Goal: Task Accomplishment & Management: Use online tool/utility

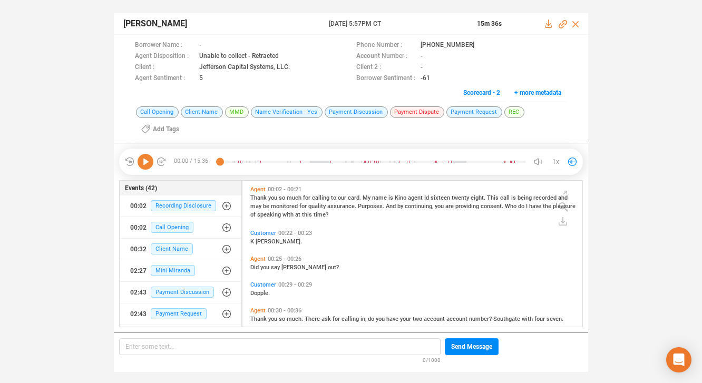
scroll to position [144, 335]
click at [479, 44] on icon at bounding box center [483, 46] width 8 height 8
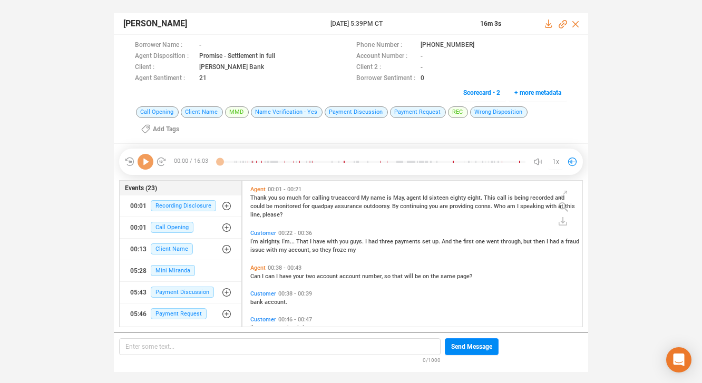
scroll to position [144, 335]
click at [479, 46] on icon at bounding box center [483, 46] width 8 height 8
click at [479, 43] on icon at bounding box center [483, 46] width 8 height 8
click at [175, 269] on span "Mini Miranda" at bounding box center [173, 270] width 44 height 11
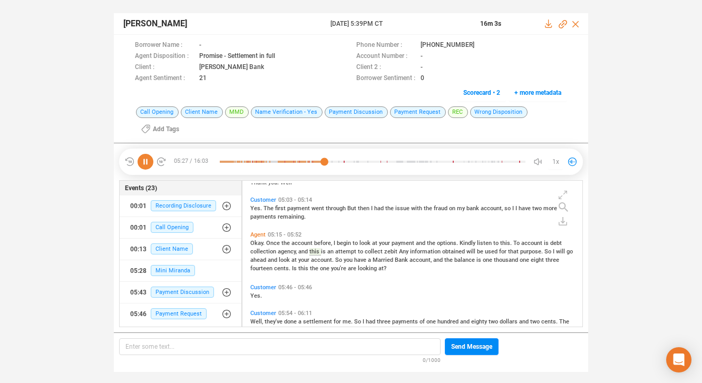
click at [142, 157] on icon at bounding box center [146, 162] width 16 height 16
click at [375, 279] on div "Agent 05:15 - 05:52 Okay. Once the account before, I begin to look at your paym…" at bounding box center [415, 255] width 335 height 53
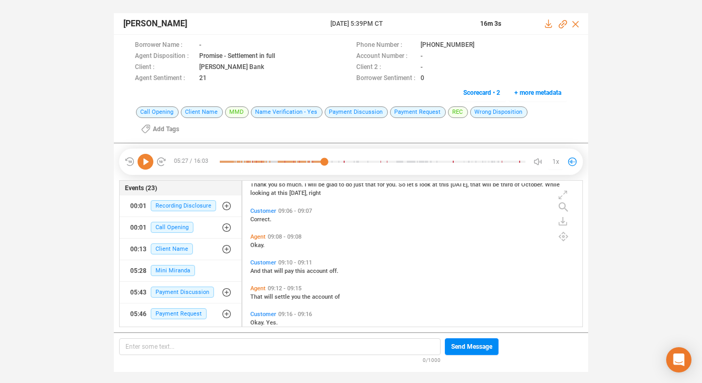
scroll to position [2326, 0]
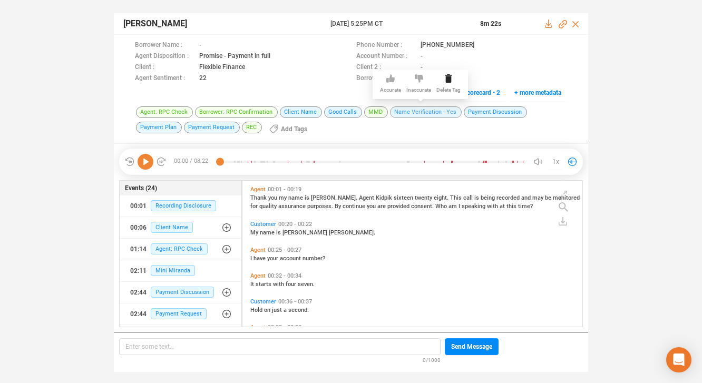
scroll to position [144, 335]
click at [479, 43] on icon at bounding box center [483, 46] width 8 height 8
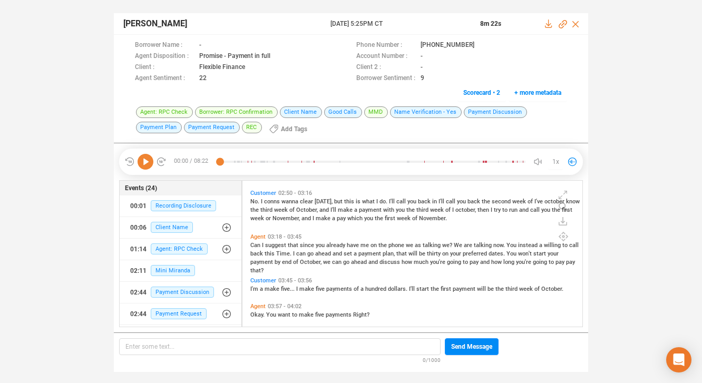
scroll to position [1032, 0]
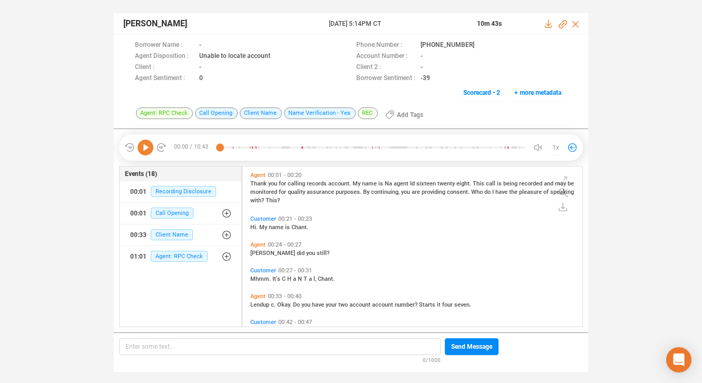
scroll to position [158, 335]
click at [145, 147] on icon at bounding box center [146, 148] width 16 height 16
click at [263, 217] on span "Customer" at bounding box center [263, 219] width 26 height 7
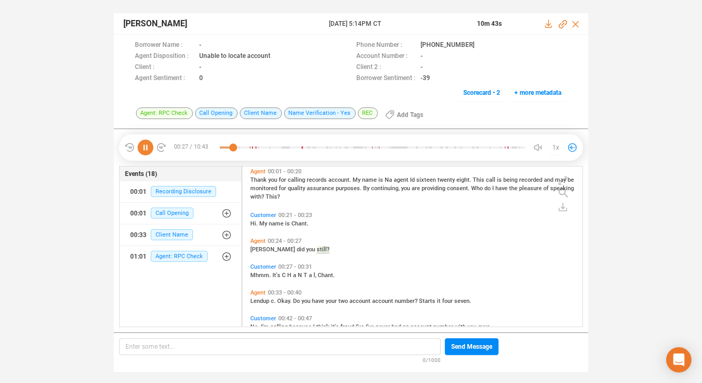
scroll to position [30, 0]
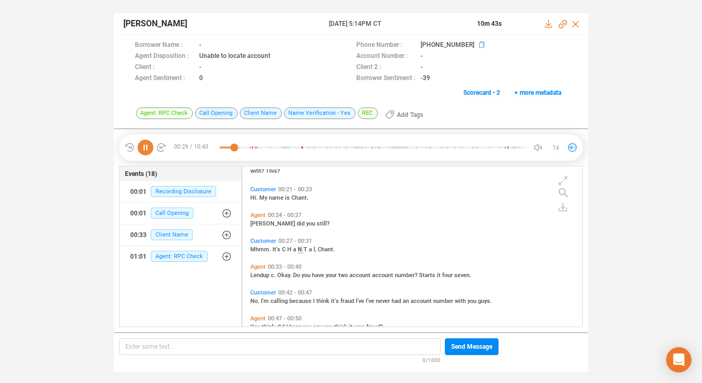
click at [479, 45] on icon at bounding box center [483, 46] width 8 height 8
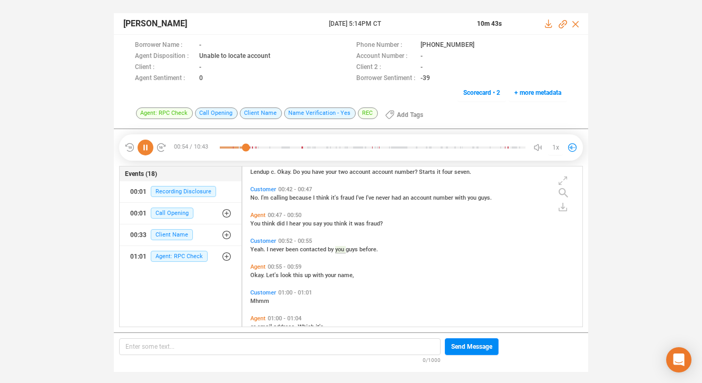
click at [145, 148] on icon at bounding box center [146, 148] width 16 height 16
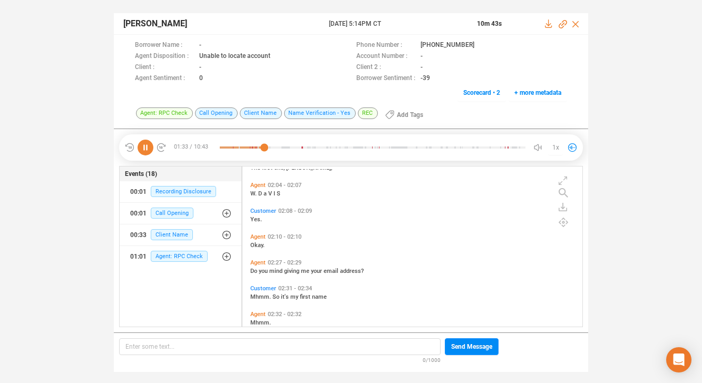
scroll to position [655, 0]
click at [257, 259] on span "Agent" at bounding box center [257, 261] width 15 height 7
click at [563, 223] on icon at bounding box center [563, 222] width 9 height 9
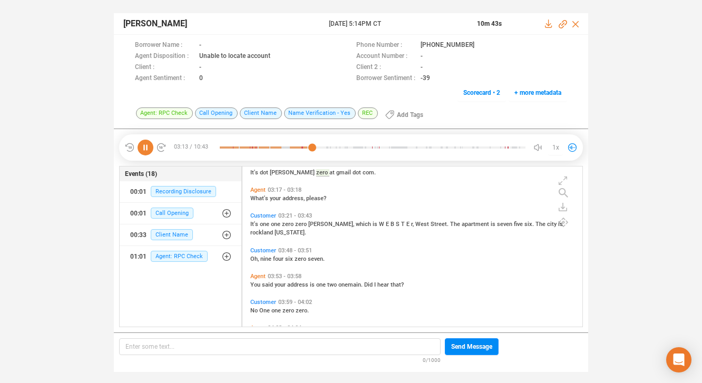
scroll to position [985, 0]
click at [562, 222] on icon at bounding box center [563, 222] width 9 height 9
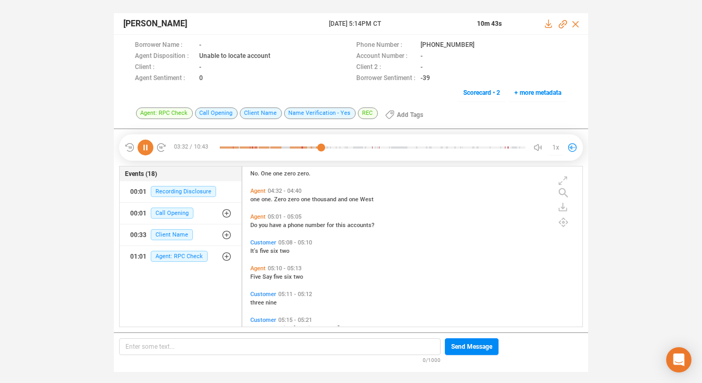
scroll to position [1405, 0]
click at [258, 216] on span "Agent" at bounding box center [257, 217] width 15 height 7
click at [148, 147] on icon at bounding box center [146, 148] width 16 height 16
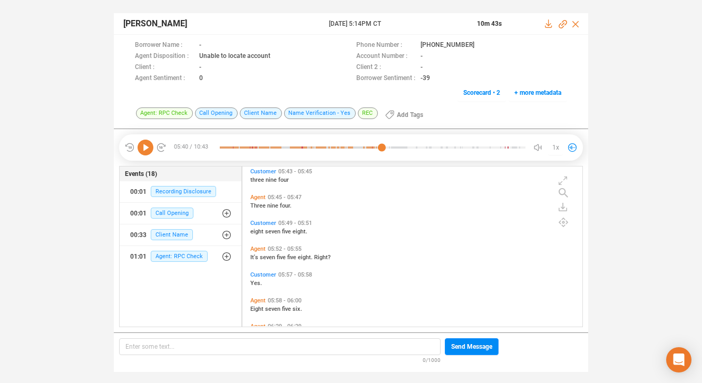
scroll to position [1773, 0]
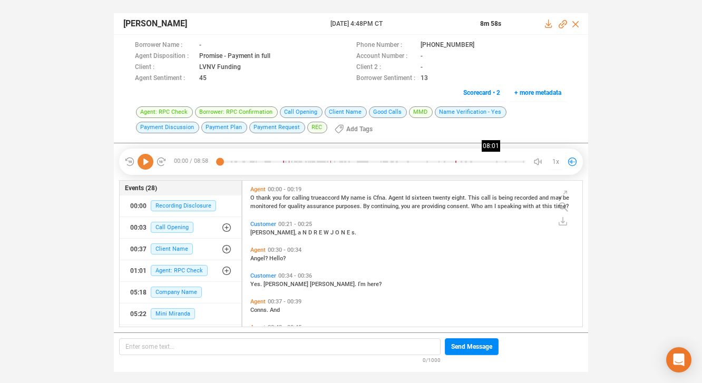
scroll to position [144, 335]
click at [479, 43] on icon at bounding box center [483, 46] width 8 height 8
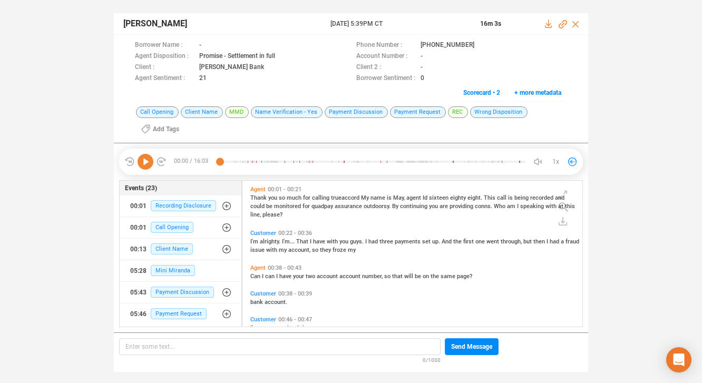
scroll to position [144, 335]
click at [479, 42] on icon at bounding box center [481, 45] width 5 height 6
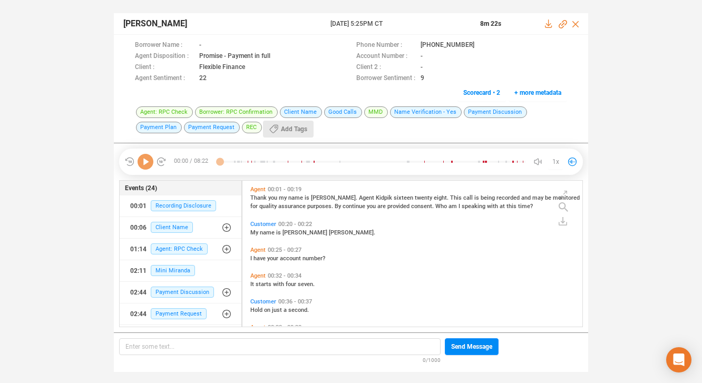
scroll to position [144, 335]
click at [479, 42] on icon at bounding box center [483, 46] width 8 height 8
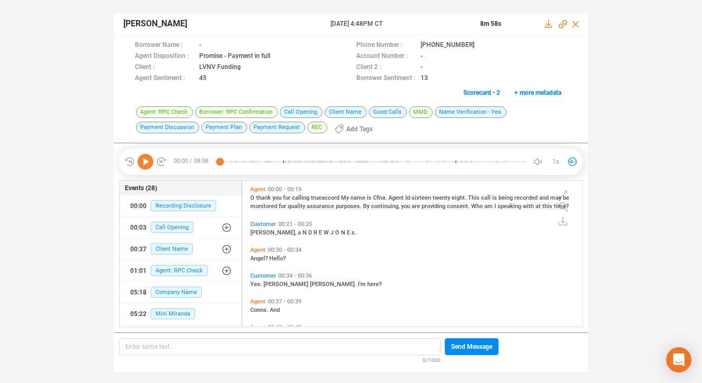
scroll to position [144, 335]
click at [479, 45] on icon at bounding box center [483, 46] width 8 height 8
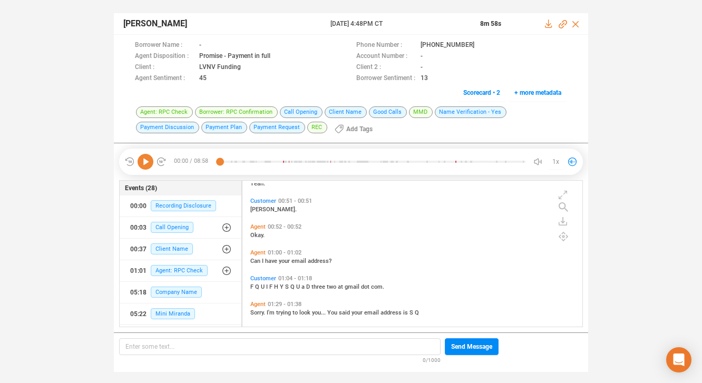
scroll to position [236, 0]
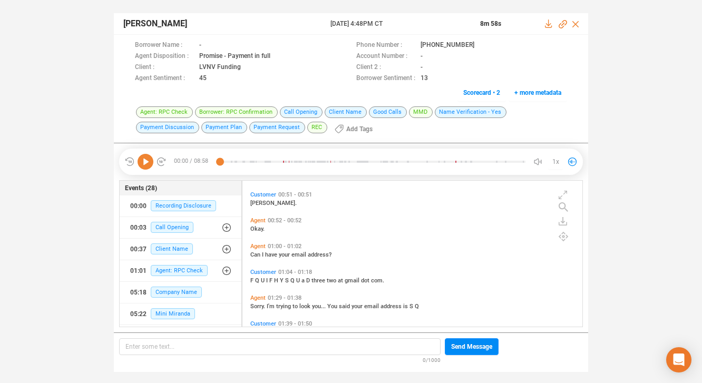
click at [258, 243] on span "Agent" at bounding box center [257, 246] width 15 height 7
click at [145, 162] on icon at bounding box center [146, 162] width 16 height 16
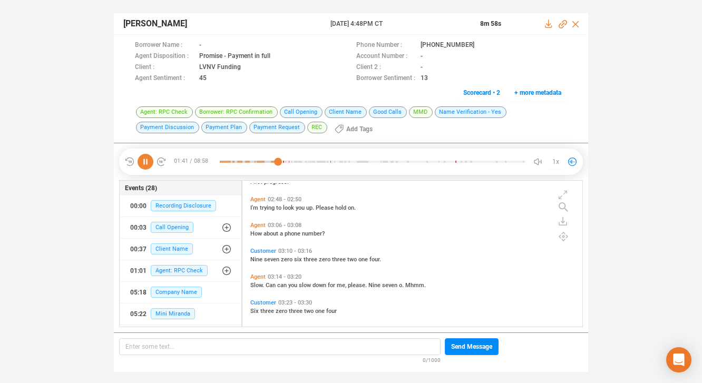
scroll to position [697, 0]
click at [259, 198] on span "Agent" at bounding box center [257, 198] width 15 height 7
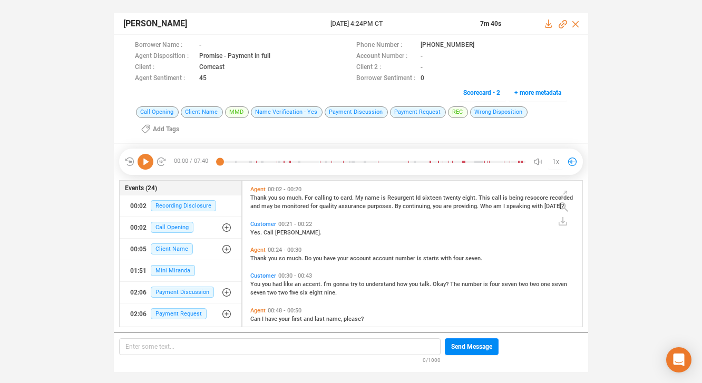
scroll to position [144, 335]
click at [479, 45] on icon at bounding box center [483, 46] width 8 height 8
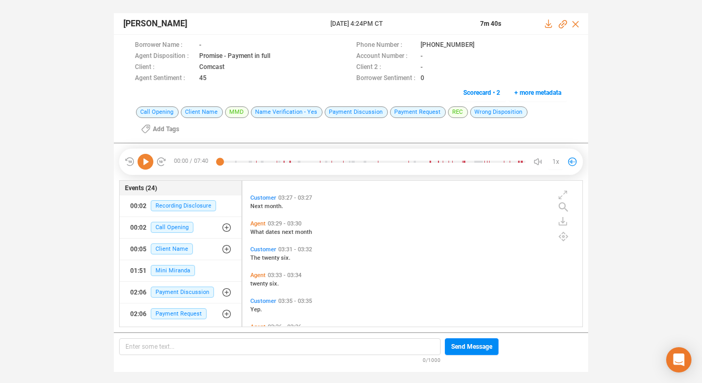
scroll to position [1061, 0]
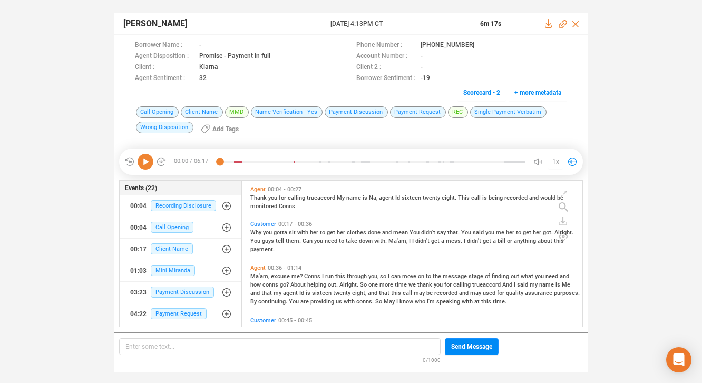
scroll to position [144, 335]
click at [479, 44] on icon at bounding box center [483, 46] width 8 height 8
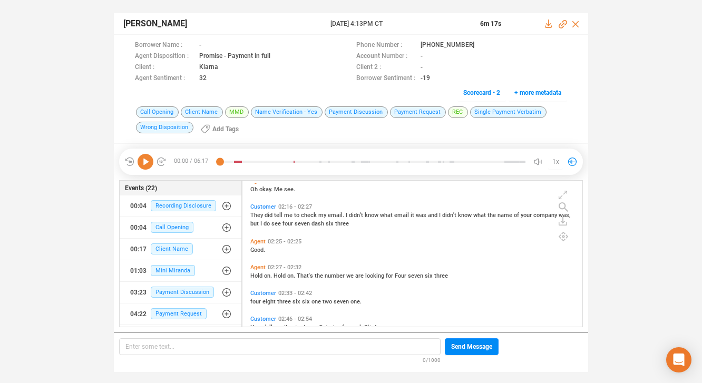
scroll to position [451, 0]
click at [256, 267] on span "Agent" at bounding box center [257, 265] width 15 height 7
click at [147, 162] on icon at bounding box center [146, 162] width 16 height 16
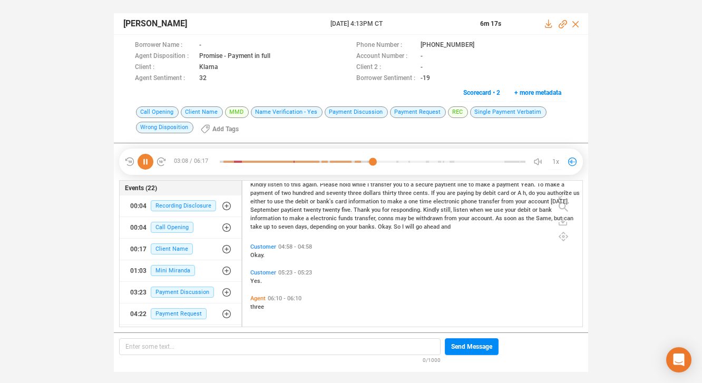
scroll to position [1057, 0]
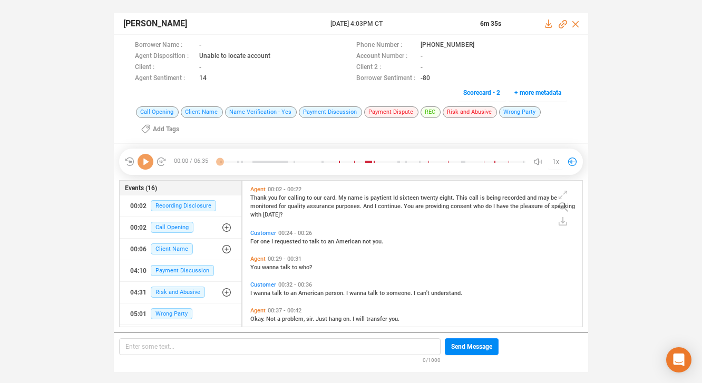
scroll to position [144, 335]
click at [258, 230] on span "Customer" at bounding box center [263, 233] width 26 height 7
click at [147, 163] on icon at bounding box center [146, 162] width 16 height 16
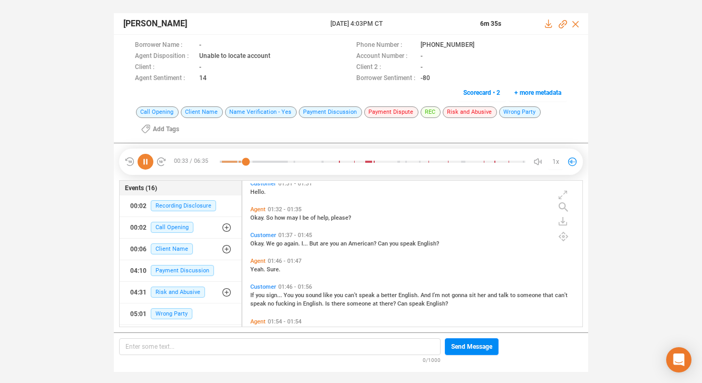
scroll to position [190, 0]
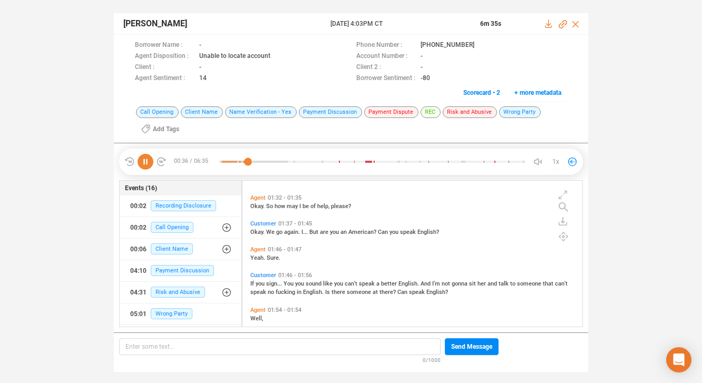
click at [268, 274] on span "Customer" at bounding box center [263, 275] width 26 height 7
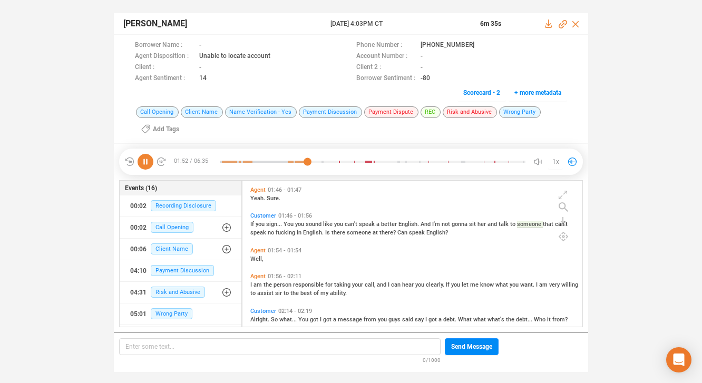
scroll to position [252, 0]
click at [145, 160] on icon at bounding box center [146, 162] width 16 height 16
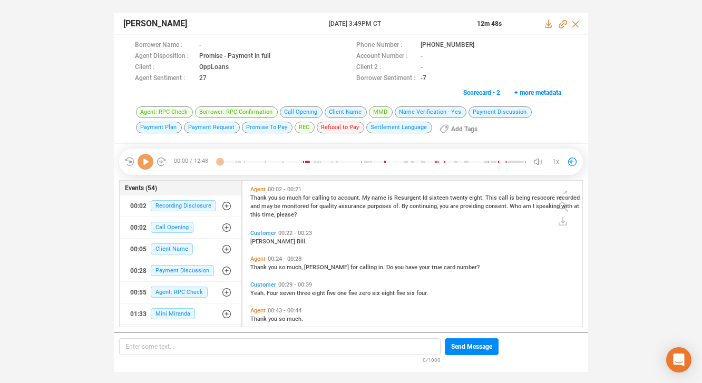
scroll to position [144, 335]
click at [479, 44] on icon at bounding box center [483, 46] width 8 height 8
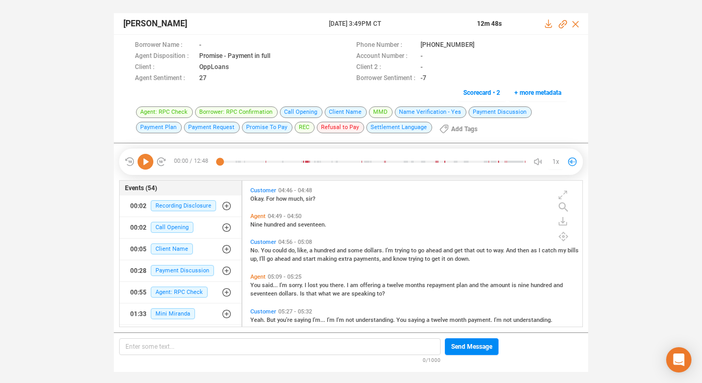
scroll to position [1375, 0]
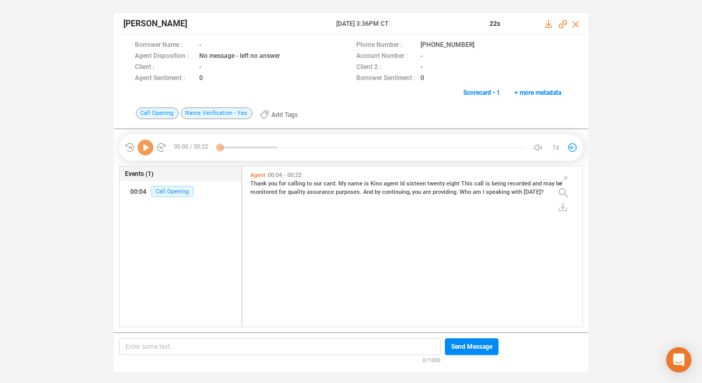
scroll to position [158, 335]
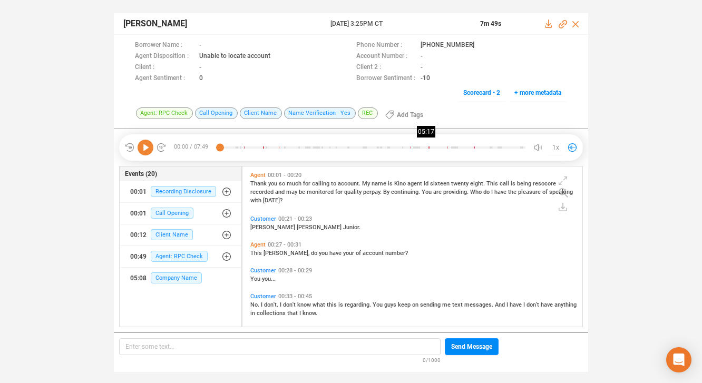
scroll to position [158, 335]
click at [261, 216] on span "Customer" at bounding box center [263, 219] width 26 height 7
click at [143, 147] on icon at bounding box center [146, 148] width 16 height 16
click at [479, 43] on icon at bounding box center [481, 45] width 5 height 6
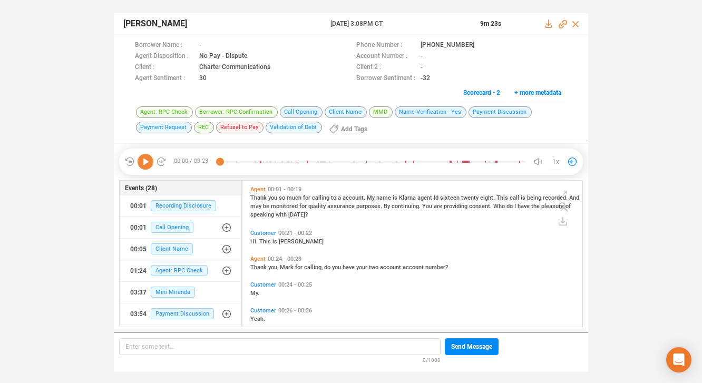
scroll to position [144, 335]
click at [479, 44] on icon at bounding box center [483, 46] width 8 height 8
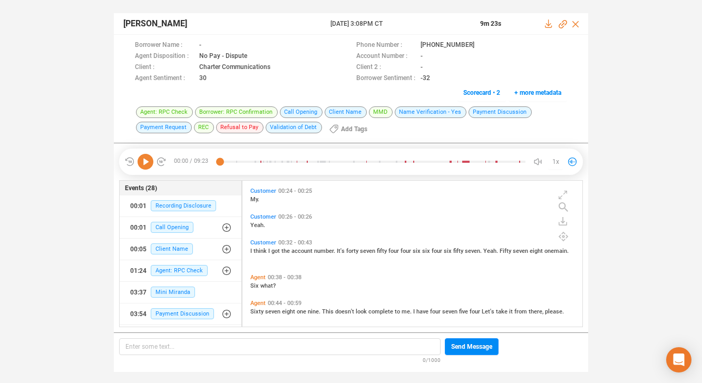
scroll to position [97, 0]
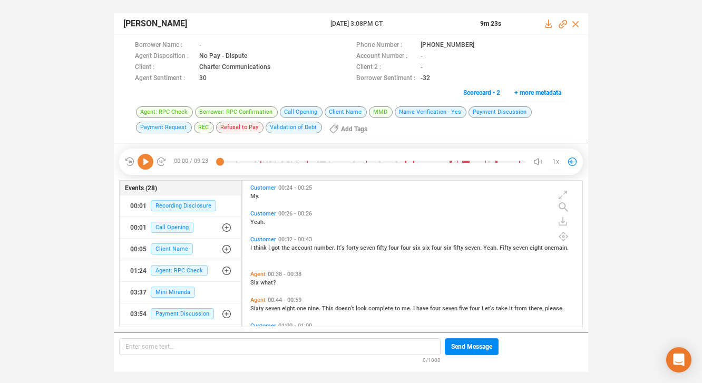
click at [258, 237] on span "Customer" at bounding box center [263, 239] width 26 height 7
click at [147, 158] on icon at bounding box center [146, 162] width 16 height 16
click at [144, 159] on icon at bounding box center [146, 162] width 16 height 16
click at [405, 243] on div "I think I got the account number. It's forty seven fifty four four six six four…" at bounding box center [414, 247] width 329 height 8
click at [255, 240] on span "Customer" at bounding box center [263, 239] width 26 height 7
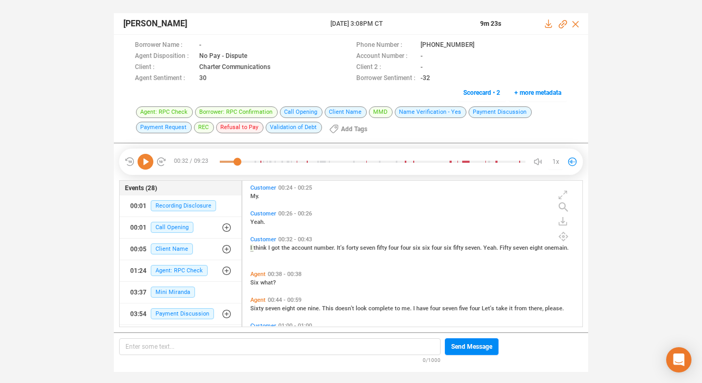
click at [145, 160] on icon at bounding box center [146, 162] width 16 height 16
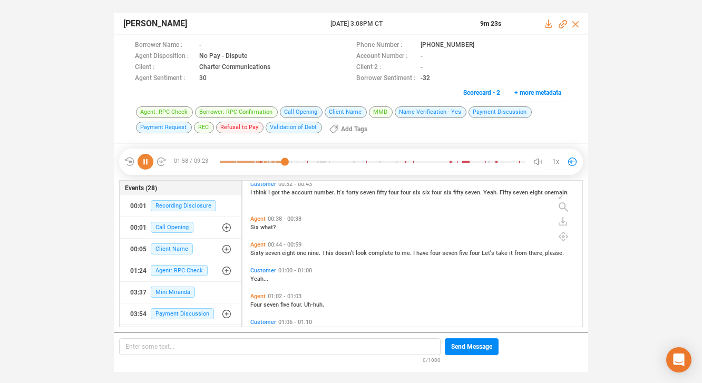
scroll to position [180, 0]
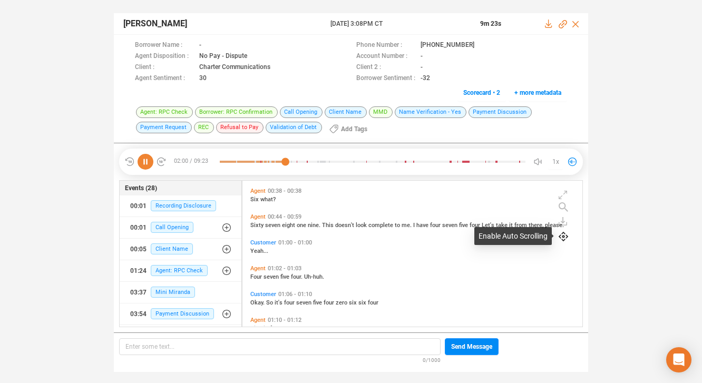
click at [562, 239] on icon at bounding box center [563, 236] width 9 height 9
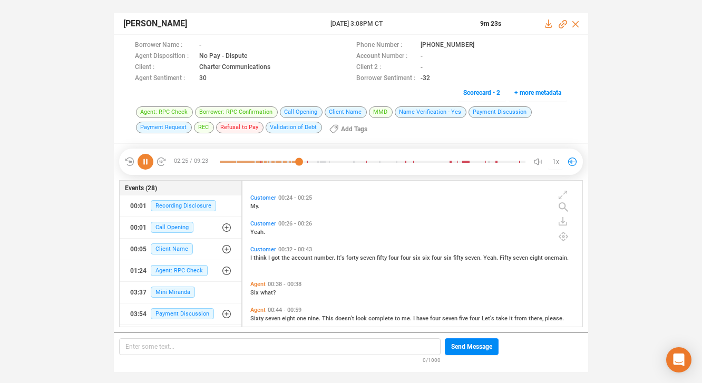
scroll to position [98, 0]
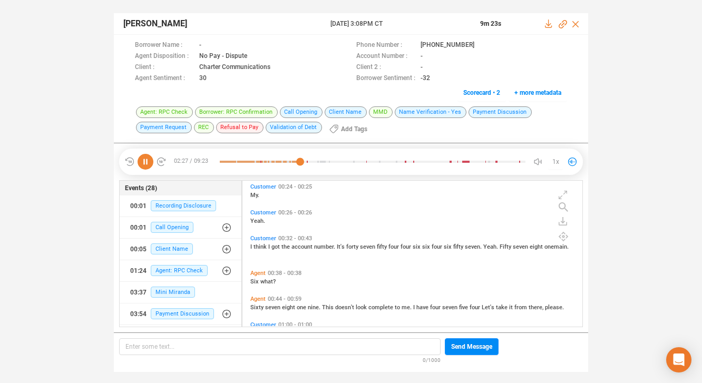
click at [259, 237] on span "Customer" at bounding box center [263, 238] width 26 height 7
click at [147, 161] on icon at bounding box center [146, 162] width 16 height 16
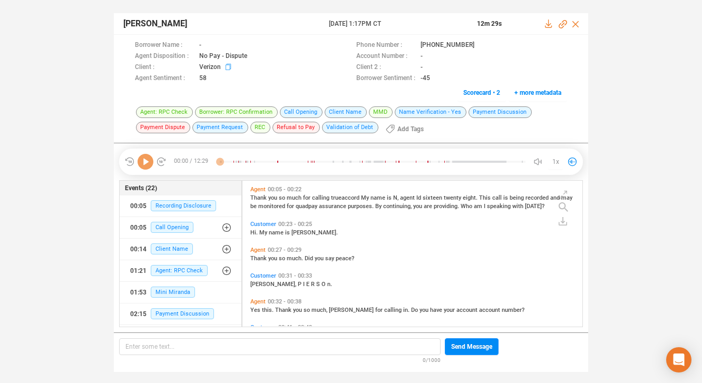
scroll to position [144, 335]
click at [479, 44] on icon at bounding box center [483, 46] width 8 height 8
click at [255, 224] on span "Customer" at bounding box center [263, 224] width 26 height 7
click at [143, 162] on icon at bounding box center [146, 162] width 16 height 16
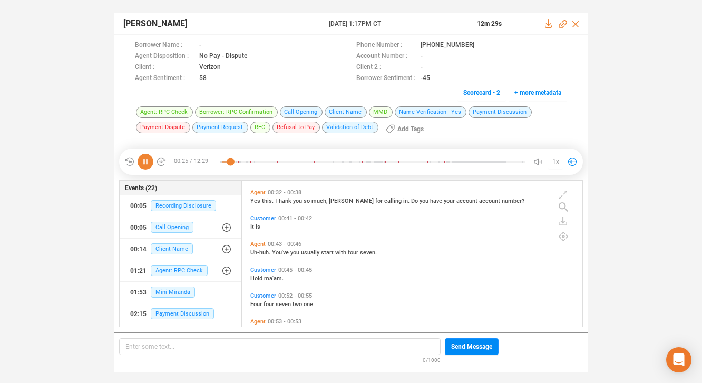
scroll to position [112, 0]
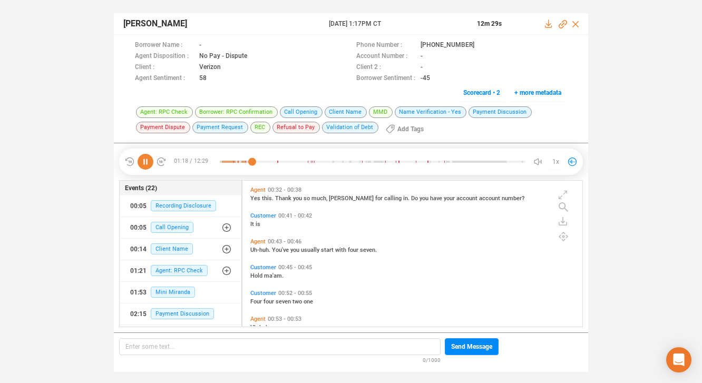
click at [144, 160] on icon at bounding box center [146, 162] width 16 height 16
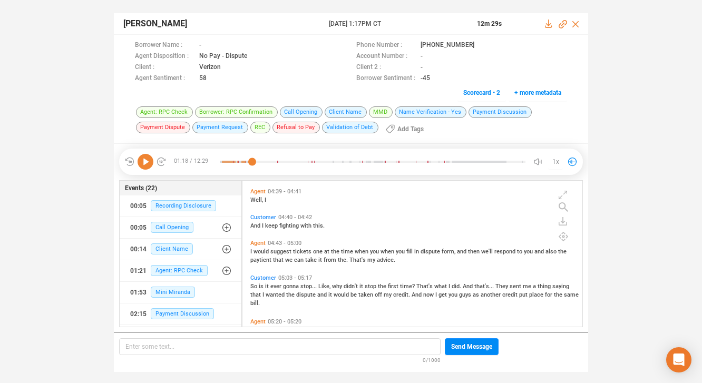
scroll to position [1115, 0]
click at [255, 240] on span "Agent" at bounding box center [257, 242] width 15 height 7
click at [144, 162] on icon at bounding box center [146, 162] width 16 height 16
click at [491, 274] on div "Customer 05:03 - 05:17" at bounding box center [414, 277] width 329 height 7
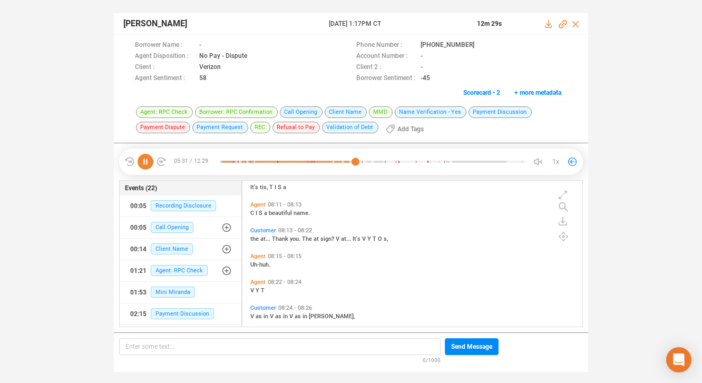
scroll to position [1936, 0]
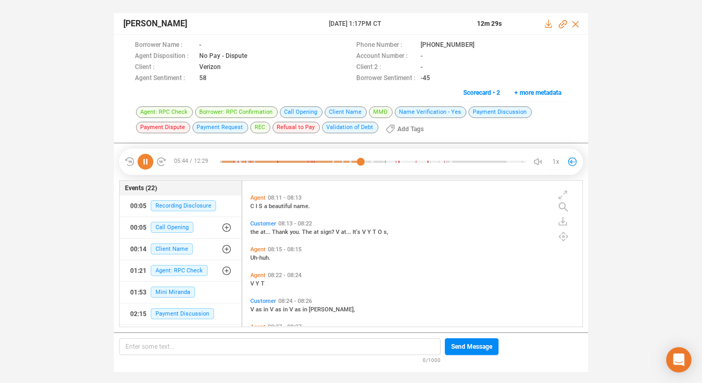
click at [144, 163] on icon at bounding box center [146, 162] width 16 height 16
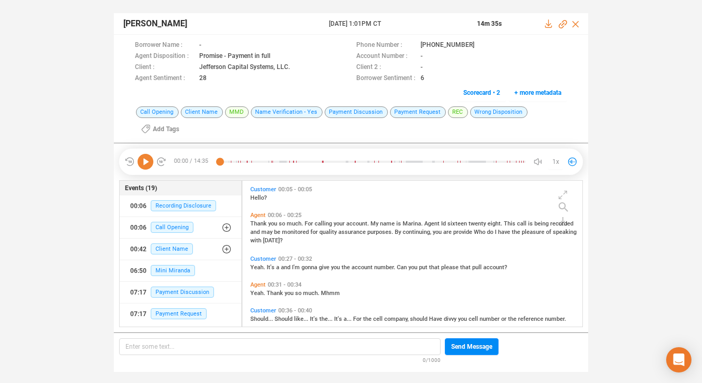
scroll to position [144, 335]
click at [479, 44] on icon at bounding box center [481, 45] width 5 height 6
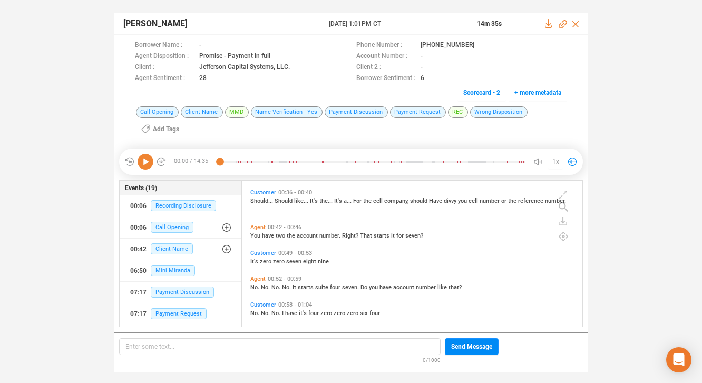
scroll to position [121, 0]
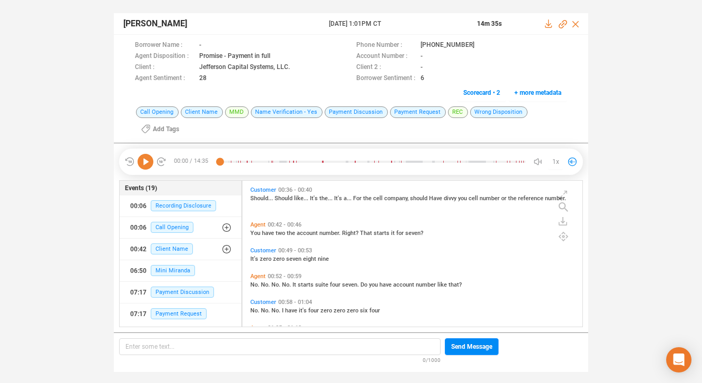
click at [259, 276] on span "Agent" at bounding box center [257, 276] width 15 height 7
click at [144, 159] on icon at bounding box center [146, 162] width 16 height 16
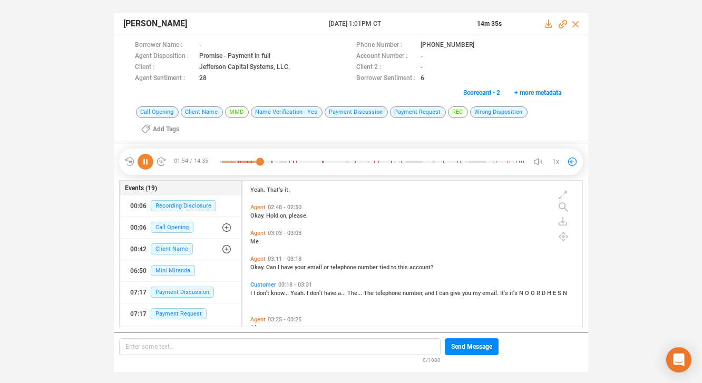
scroll to position [981, 0]
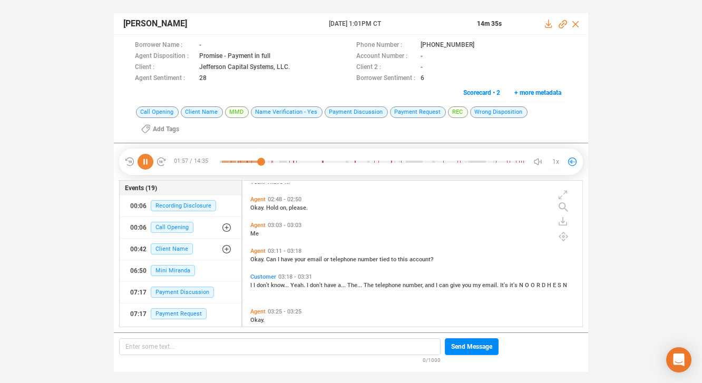
click at [365, 284] on span "The" at bounding box center [370, 285] width 12 height 7
click at [147, 160] on icon at bounding box center [146, 162] width 16 height 16
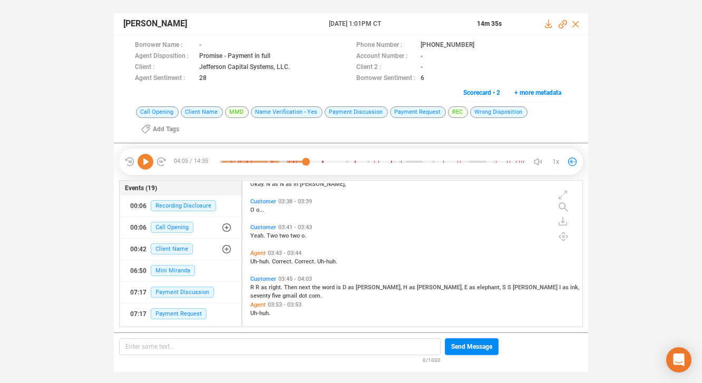
scroll to position [1240, 0]
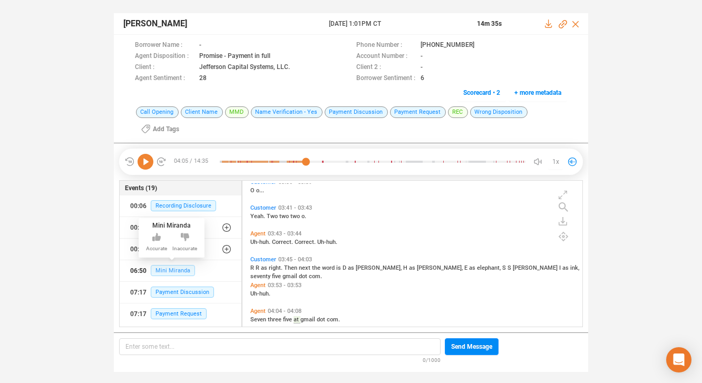
click at [169, 270] on span "Mini Miranda" at bounding box center [173, 270] width 44 height 11
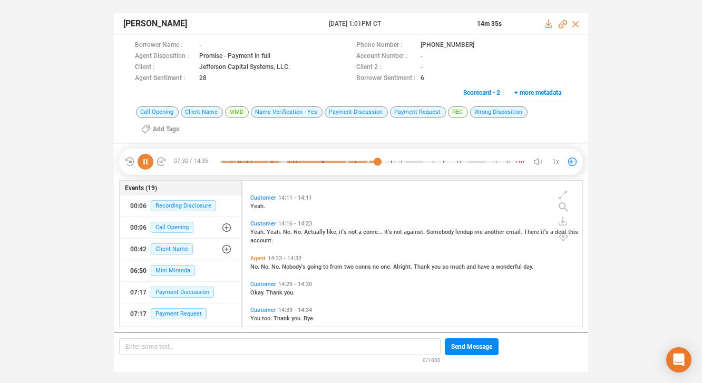
scroll to position [3644, 0]
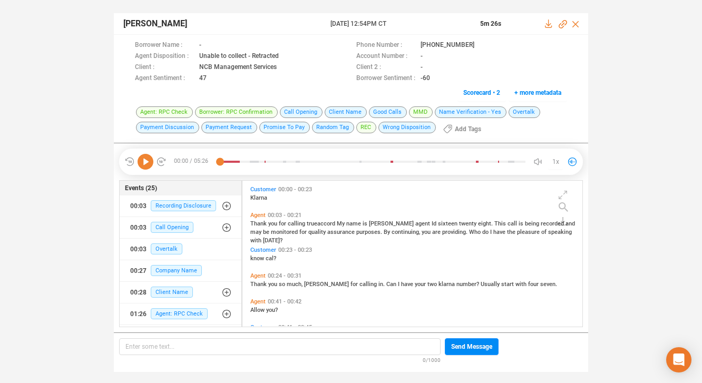
scroll to position [144, 335]
click at [479, 45] on icon at bounding box center [483, 46] width 8 height 8
click at [263, 238] on span "[DATE]?" at bounding box center [272, 240] width 19 height 7
click at [140, 157] on icon at bounding box center [146, 162] width 16 height 16
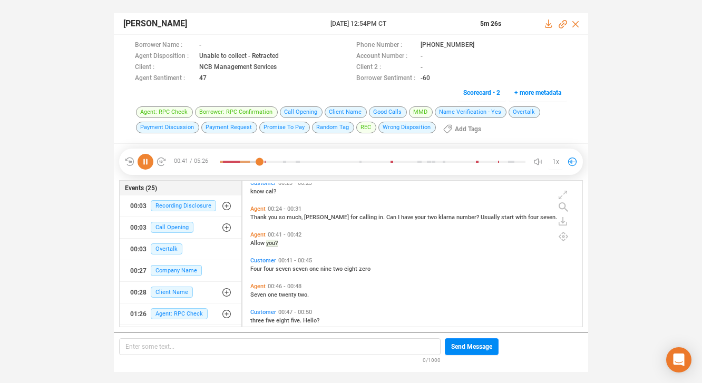
scroll to position [70, 0]
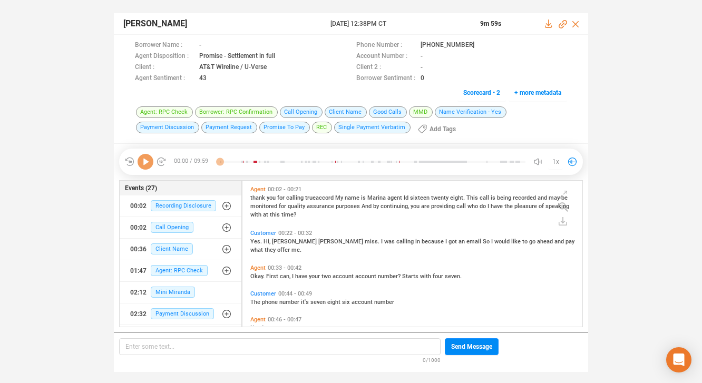
scroll to position [144, 335]
click at [479, 42] on icon at bounding box center [483, 46] width 8 height 8
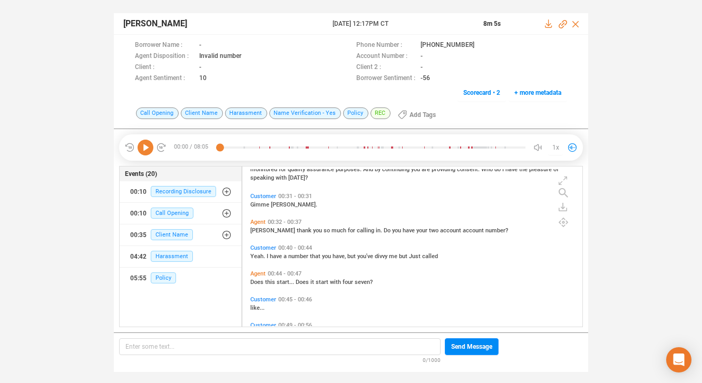
scroll to position [50, 0]
click at [479, 43] on icon at bounding box center [481, 45] width 5 height 6
click at [263, 175] on span "speaking" at bounding box center [262, 176] width 25 height 7
click at [147, 150] on icon at bounding box center [146, 148] width 16 height 16
click at [145, 145] on icon at bounding box center [146, 148] width 16 height 16
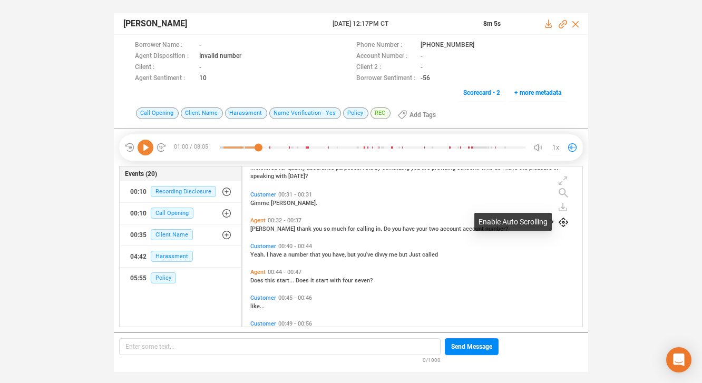
click at [562, 223] on icon at bounding box center [563, 222] width 9 height 9
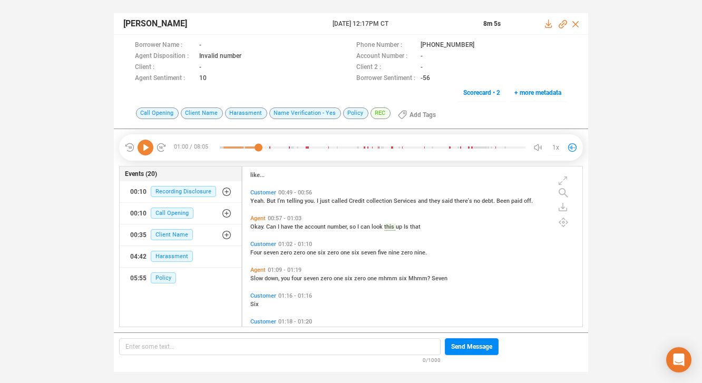
scroll to position [196, 0]
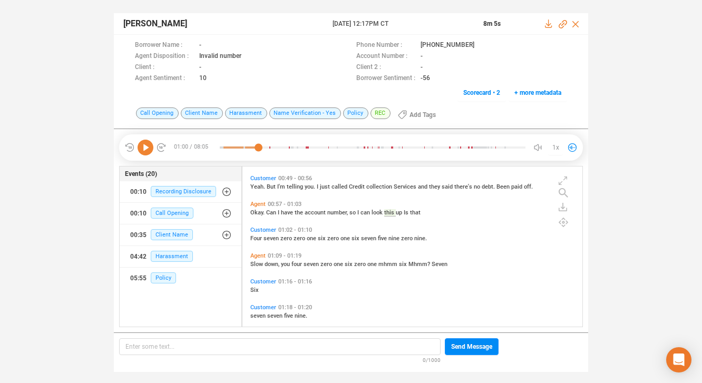
click at [148, 144] on icon at bounding box center [146, 148] width 16 height 16
click at [563, 224] on icon at bounding box center [563, 222] width 9 height 9
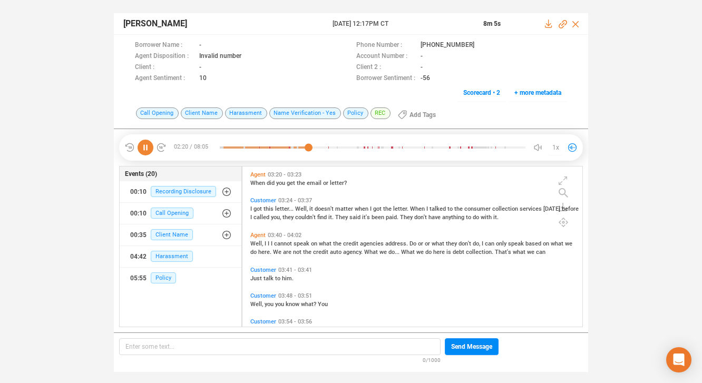
scroll to position [842, 0]
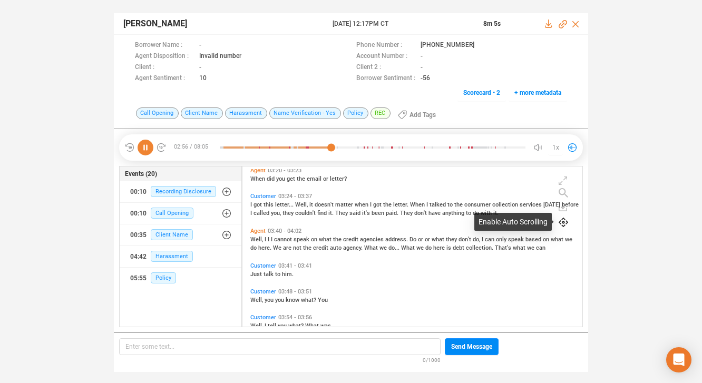
click at [563, 225] on icon at bounding box center [563, 222] width 9 height 9
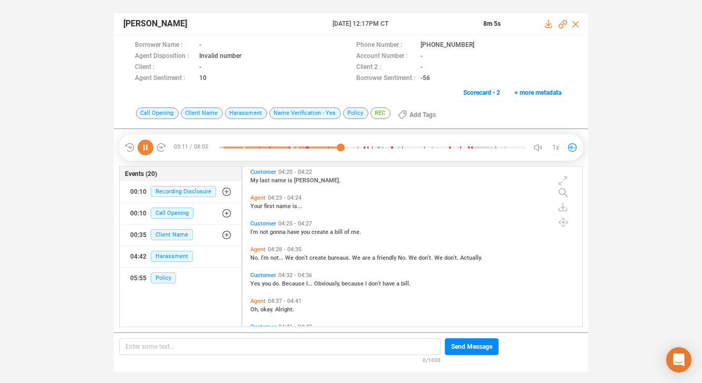
scroll to position [1151, 0]
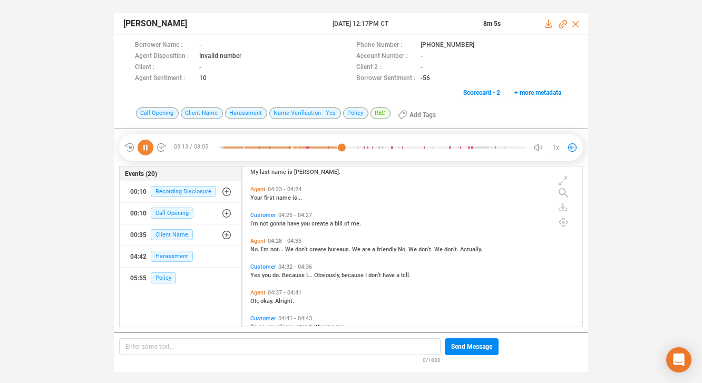
click at [352, 249] on span "We" at bounding box center [357, 249] width 10 height 7
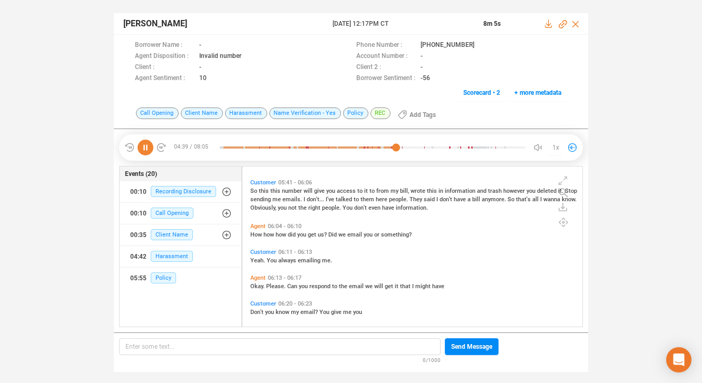
scroll to position [1607, 0]
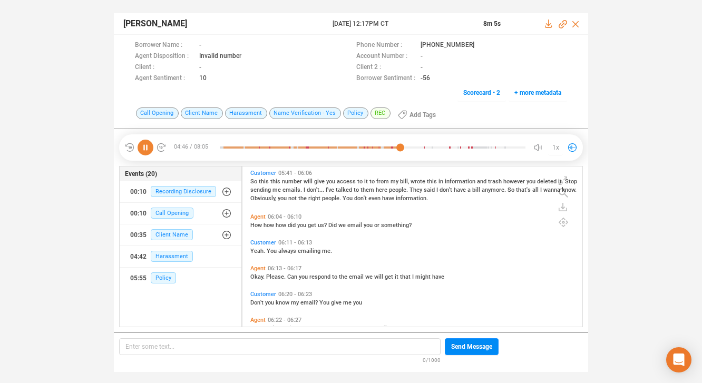
click at [256, 268] on span "Agent" at bounding box center [257, 268] width 15 height 7
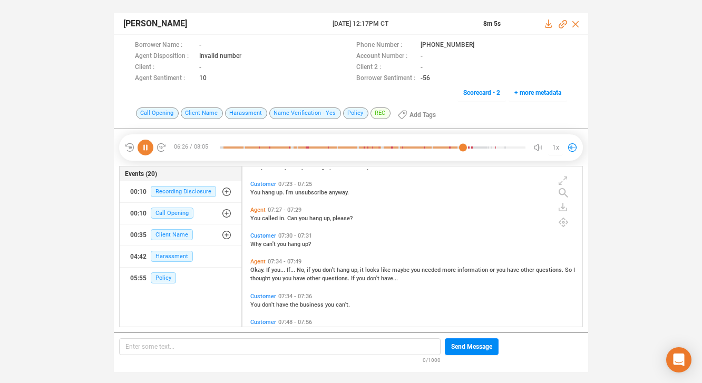
scroll to position [2086, 0]
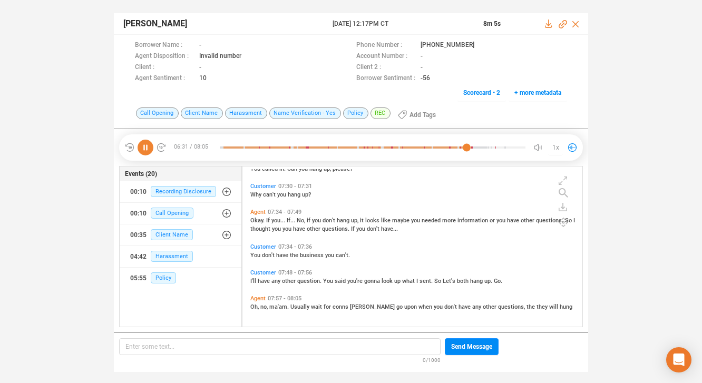
click at [345, 282] on span "said" at bounding box center [341, 281] width 13 height 7
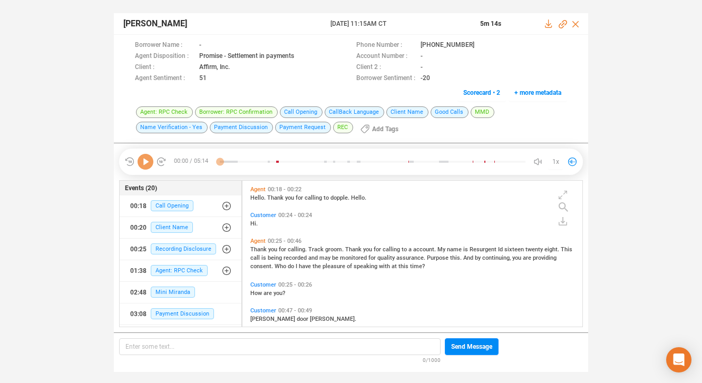
scroll to position [144, 335]
click at [479, 44] on icon at bounding box center [483, 46] width 8 height 8
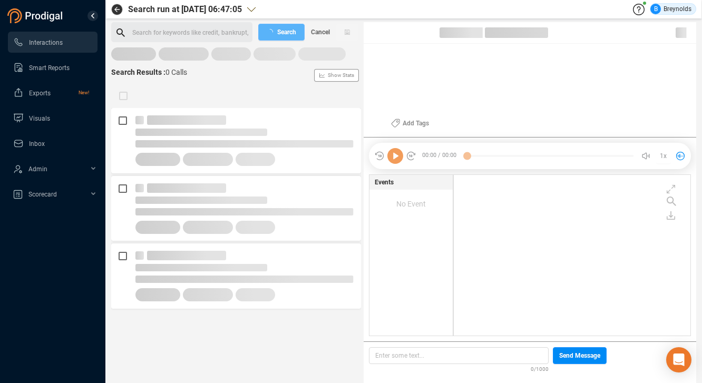
scroll to position [159, 231]
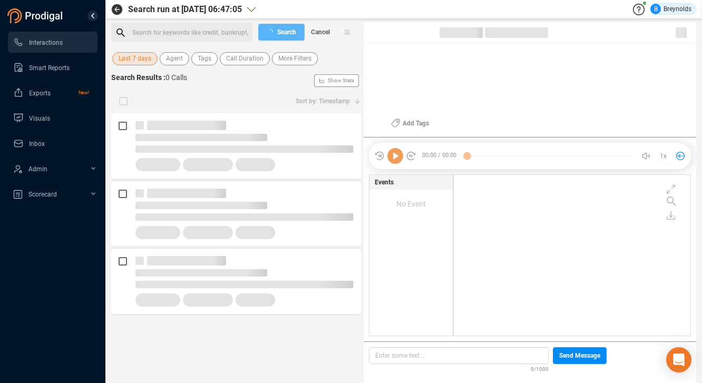
click at [130, 57] on span "Last 7 days" at bounding box center [135, 58] width 33 height 13
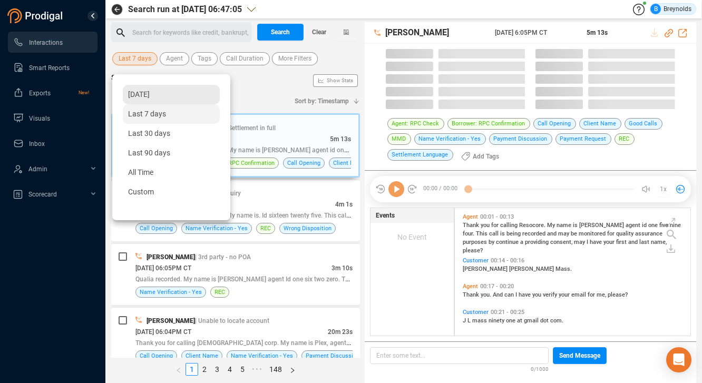
scroll to position [128, 230]
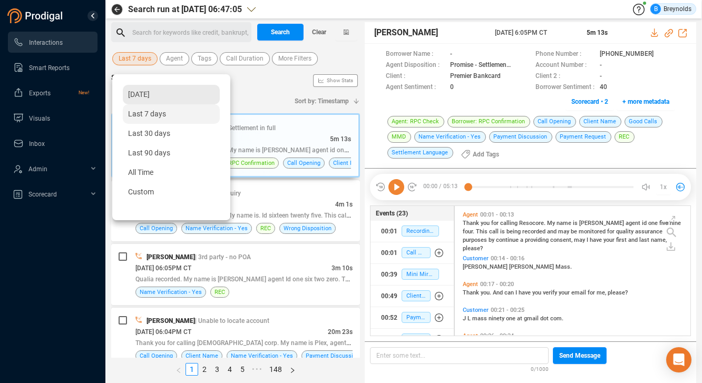
click at [143, 94] on span "Yesterday" at bounding box center [139, 94] width 22 height 8
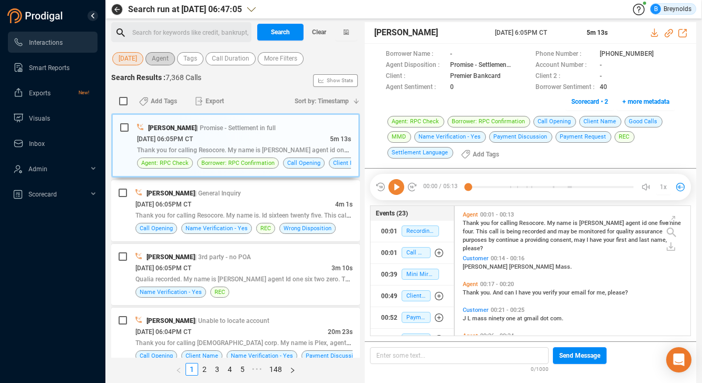
click at [162, 61] on span "Agent" at bounding box center [160, 58] width 17 height 13
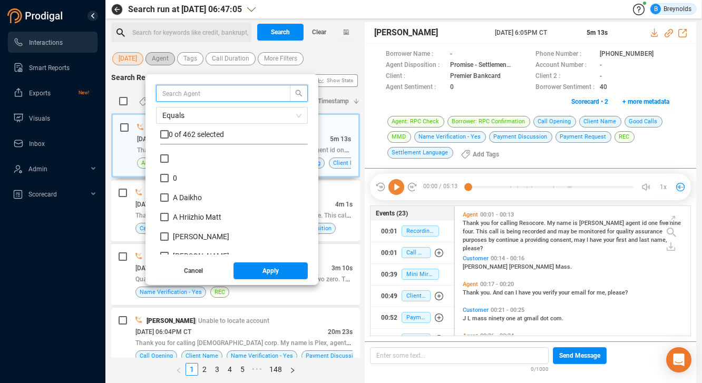
scroll to position [99, 142]
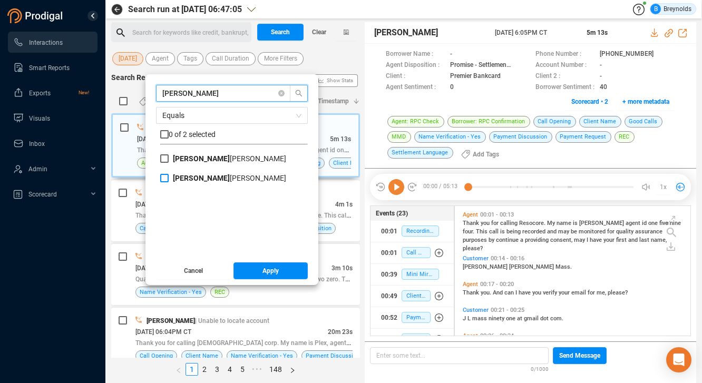
type input "nina"
click at [169, 178] on input "Nina Harold-Nwachukwu" at bounding box center [164, 178] width 8 height 8
checkbox input "true"
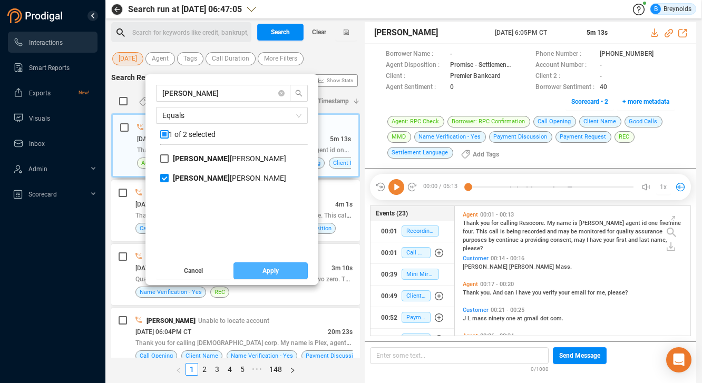
click at [279, 272] on span "Apply" at bounding box center [270, 270] width 16 height 17
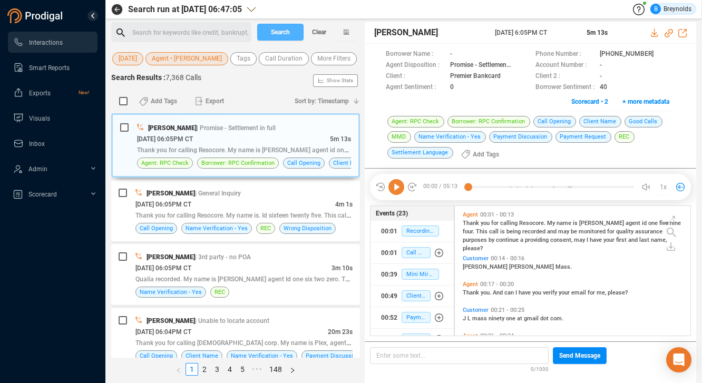
click at [272, 34] on span "Search" at bounding box center [280, 32] width 19 height 17
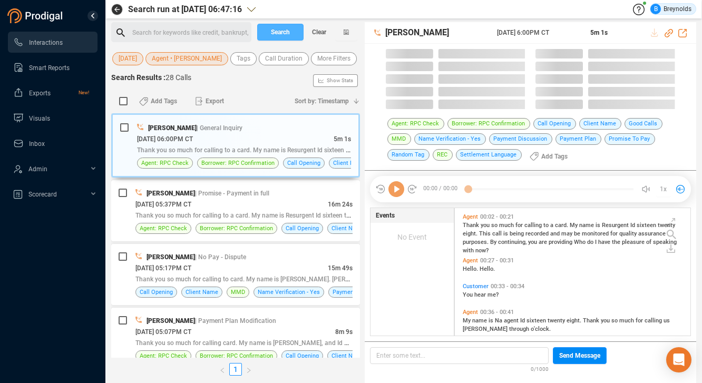
scroll to position [128, 230]
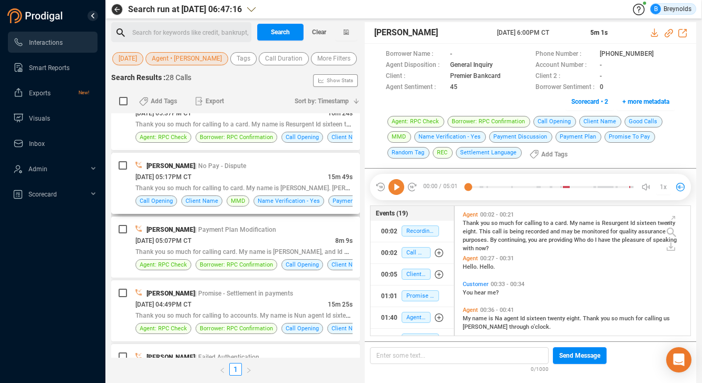
click at [200, 193] on div "Thank you so much for calling to card. My name is Kino. Minto Id paytient twent…" at bounding box center [243, 187] width 217 height 11
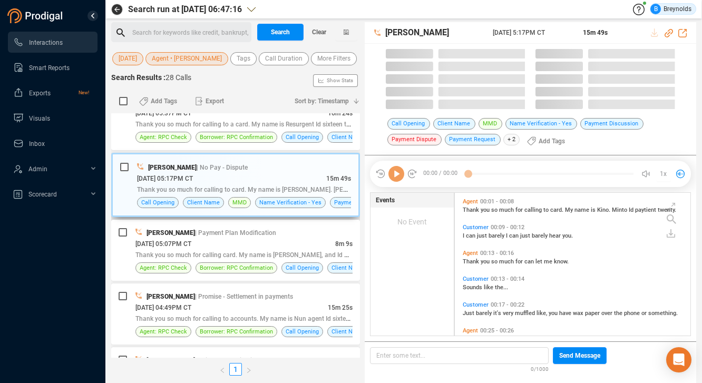
scroll to position [143, 230]
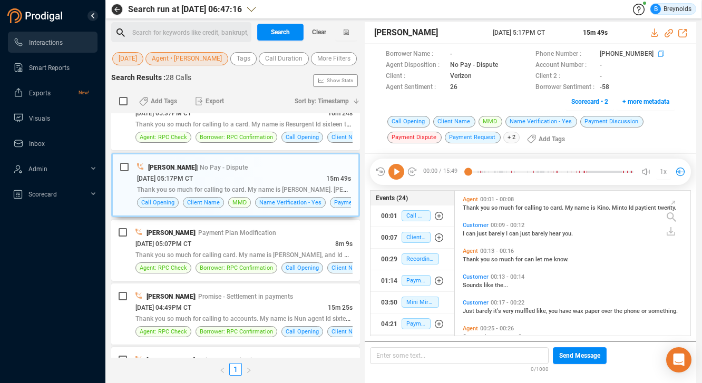
click at [658, 52] on icon at bounding box center [662, 55] width 8 height 8
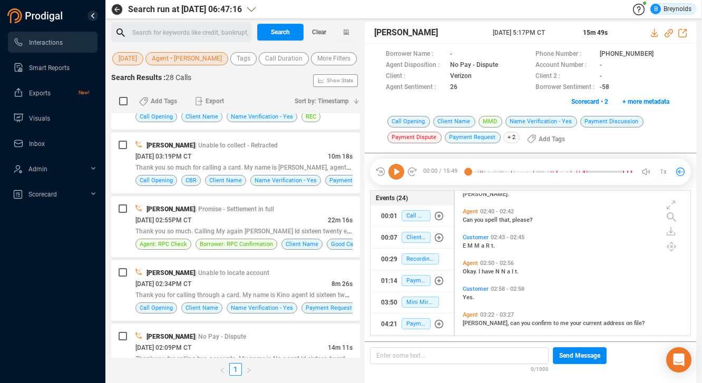
scroll to position [822, 0]
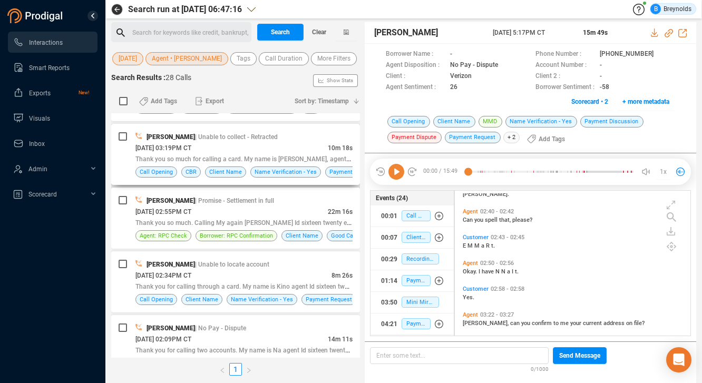
click at [191, 141] on span "[PERSON_NAME]" at bounding box center [171, 136] width 48 height 7
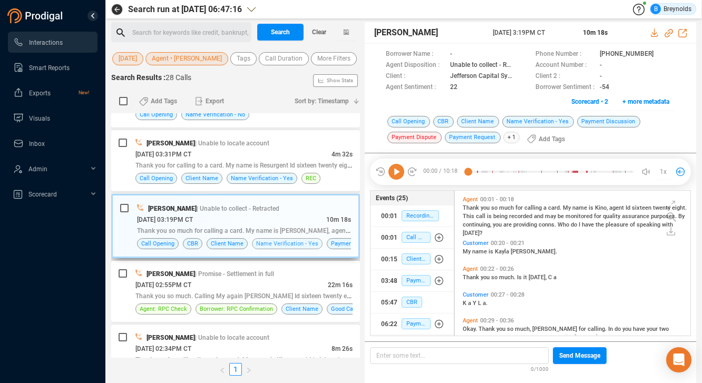
scroll to position [747, 0]
click at [249, 161] on div "10/01/2025 @ 03:31PM CT" at bounding box center [233, 155] width 196 height 11
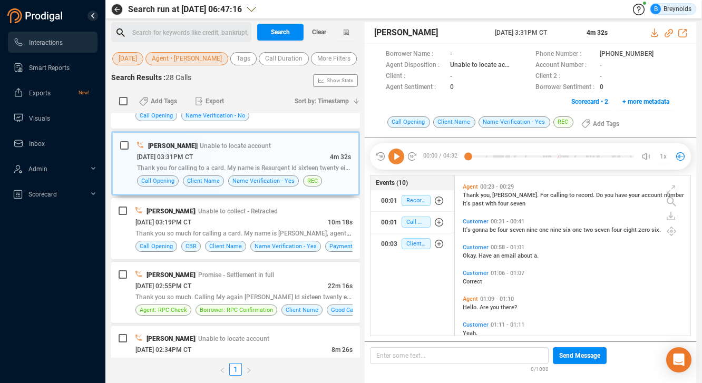
scroll to position [73, 0]
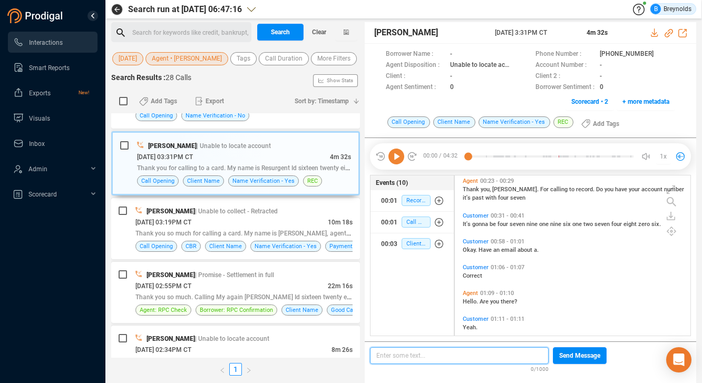
click at [428, 355] on p "Enter some text... ﻿" at bounding box center [459, 356] width 166 height 12
click at [402, 355] on span "4791961274806" at bounding box center [400, 355] width 48 height 7
copy span "4791961274806"
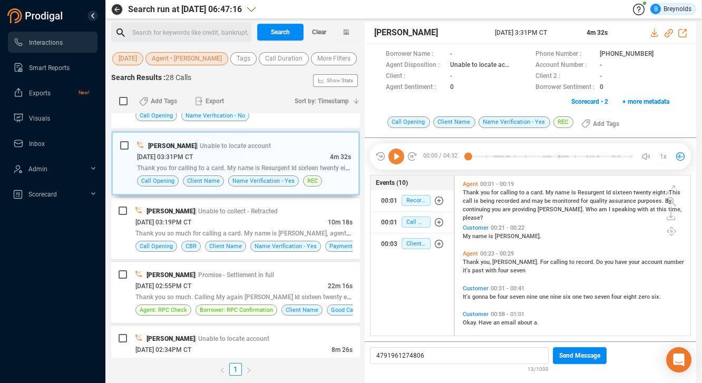
click at [480, 210] on span "continuing" at bounding box center [477, 209] width 29 height 7
click at [396, 158] on icon at bounding box center [396, 157] width 16 height 16
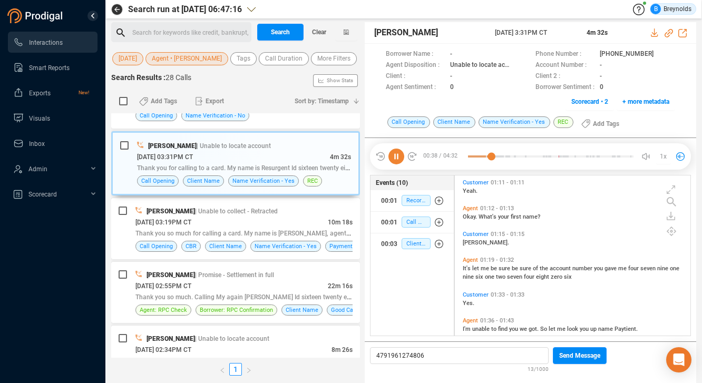
scroll to position [211, 0]
click at [468, 257] on span "Agent" at bounding box center [470, 258] width 15 height 7
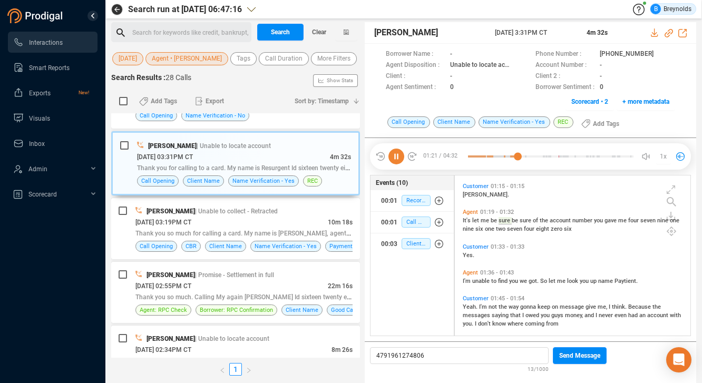
scroll to position [276, 0]
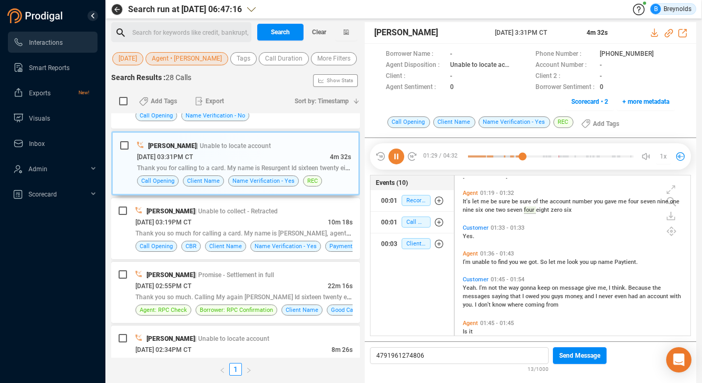
click at [399, 157] on icon at bounding box center [396, 157] width 16 height 16
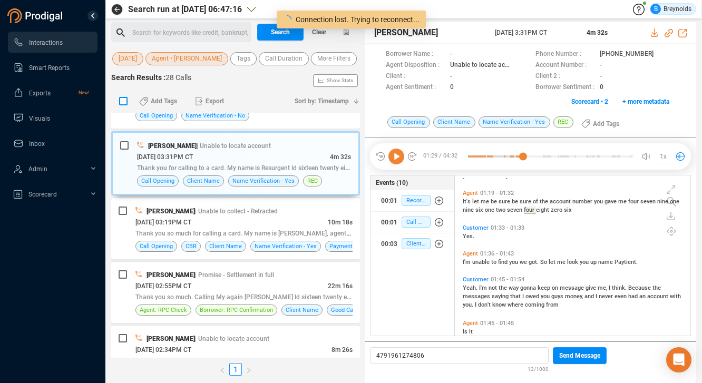
click at [123, 105] on input "checkbox" at bounding box center [123, 101] width 8 height 8
checkbox input "true"
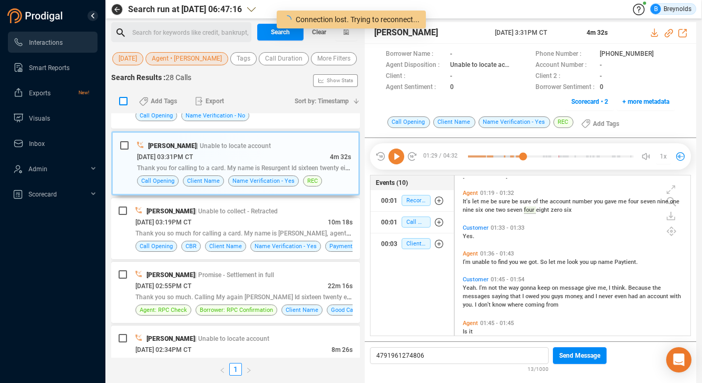
checkbox input "true"
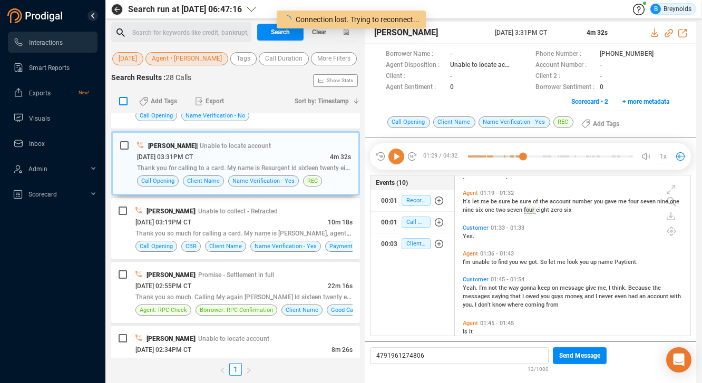
checkbox input "true"
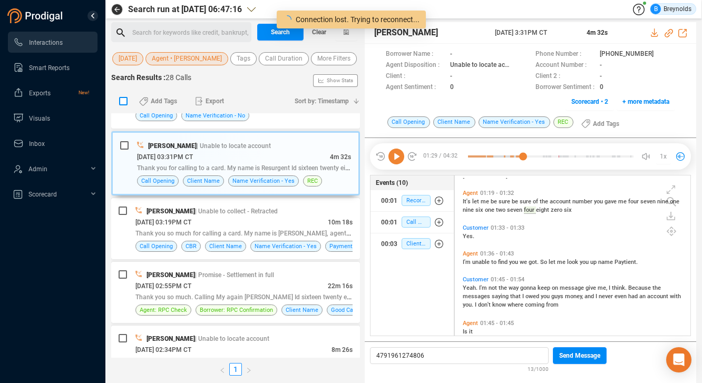
checkbox input "true"
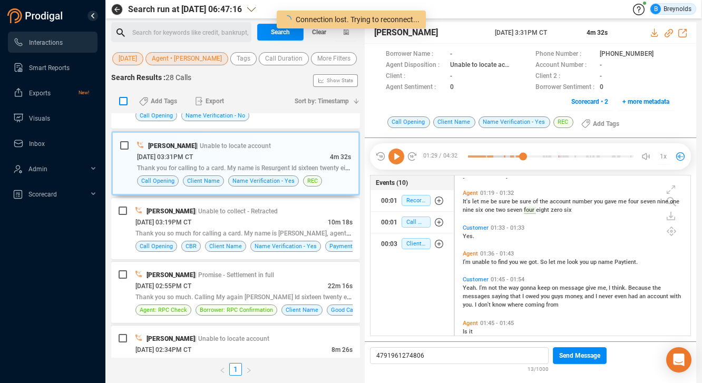
checkbox input "true"
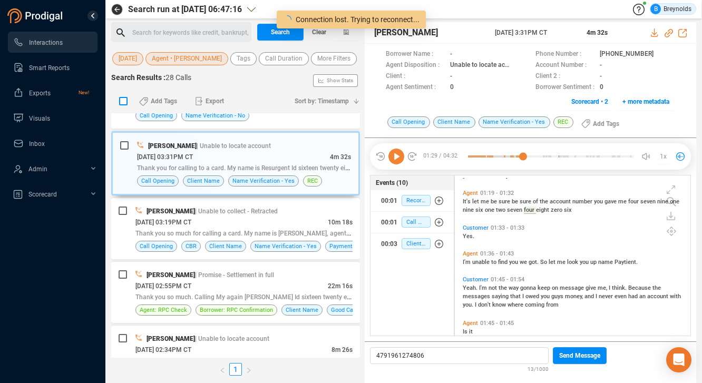
checkbox input "true"
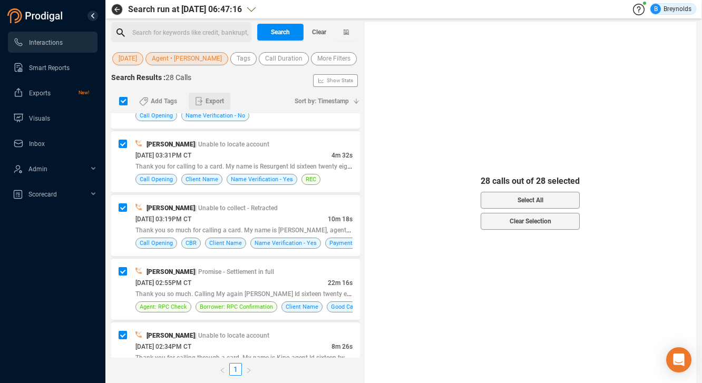
click at [206, 110] on span "Export" at bounding box center [215, 101] width 18 height 17
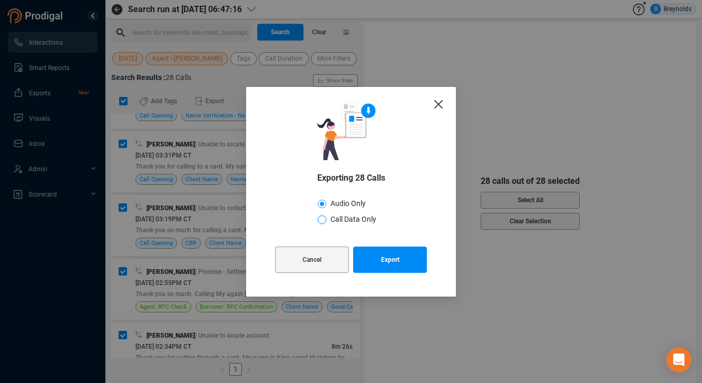
click at [321, 219] on input "Call Data Only" at bounding box center [322, 220] width 8 height 8
radio input "true"
radio input "false"
click at [393, 260] on span "Export" at bounding box center [390, 260] width 18 height 26
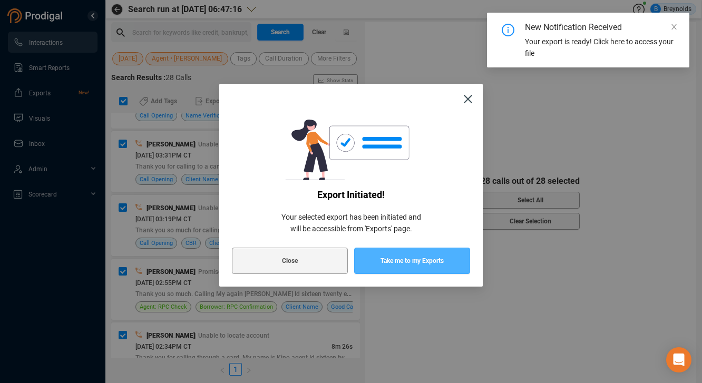
click at [414, 257] on span "Take me to my Exports" at bounding box center [411, 261] width 63 height 26
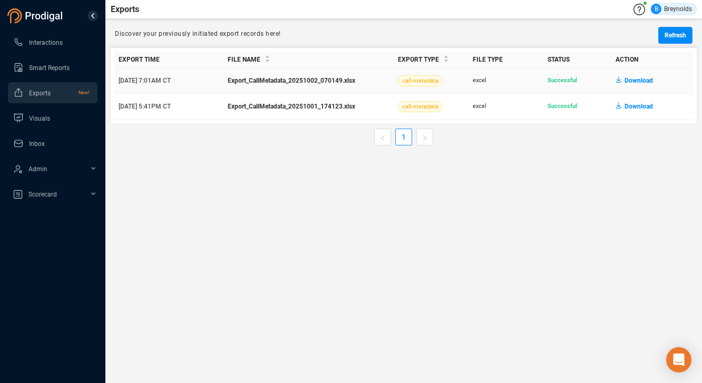
click at [631, 79] on span "Download" at bounding box center [638, 80] width 28 height 17
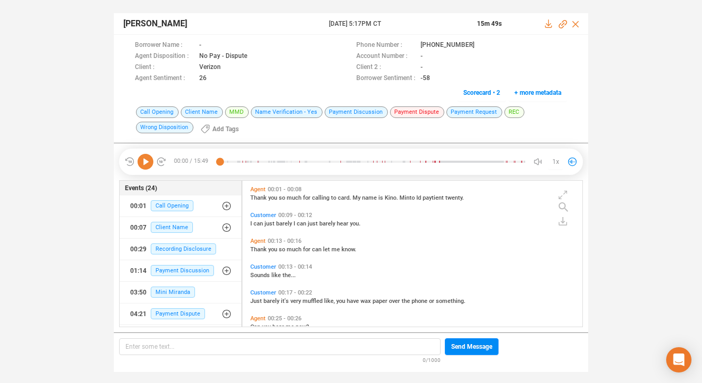
scroll to position [144, 335]
click at [479, 44] on icon at bounding box center [481, 45] width 5 height 6
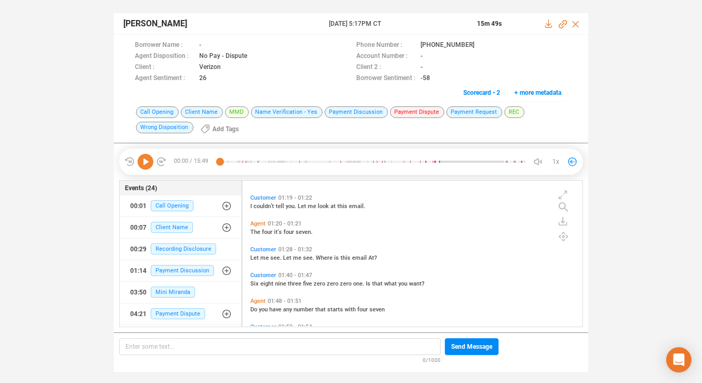
scroll to position [393, 0]
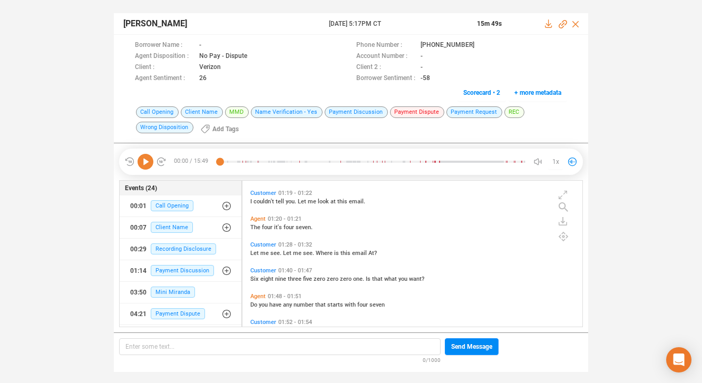
click at [256, 243] on span "Customer" at bounding box center [263, 244] width 26 height 7
click at [145, 164] on icon at bounding box center [146, 162] width 16 height 16
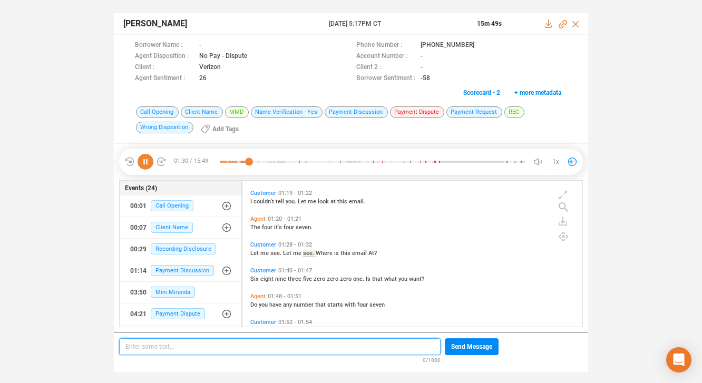
click at [190, 344] on p "Enter some text... ﻿" at bounding box center [279, 347] width 309 height 12
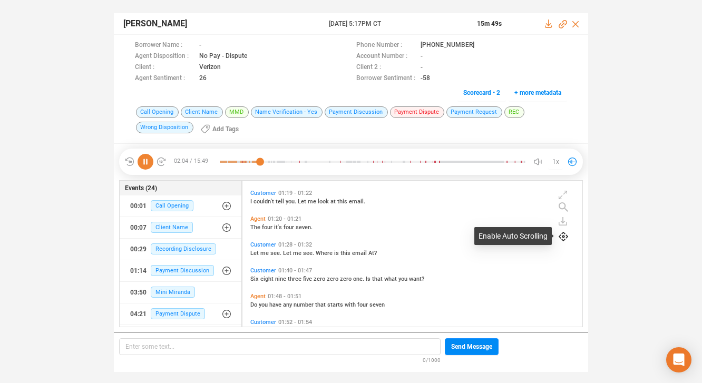
click at [564, 237] on icon at bounding box center [563, 236] width 9 height 9
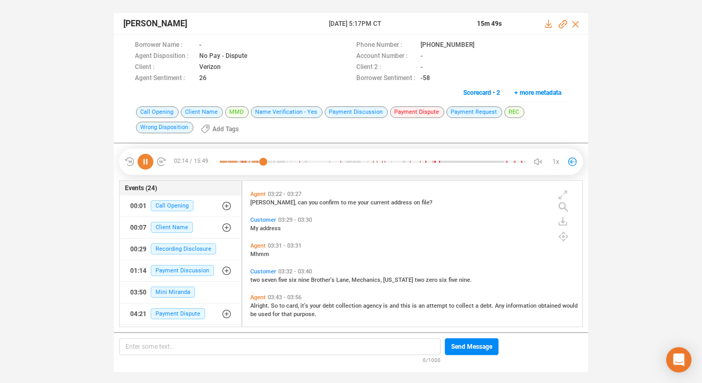
scroll to position [887, 0]
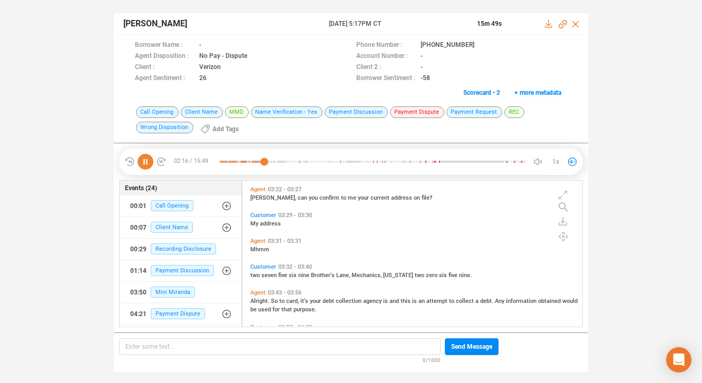
click at [260, 241] on span "Agent" at bounding box center [257, 241] width 15 height 7
click at [145, 160] on icon at bounding box center [146, 162] width 16 height 16
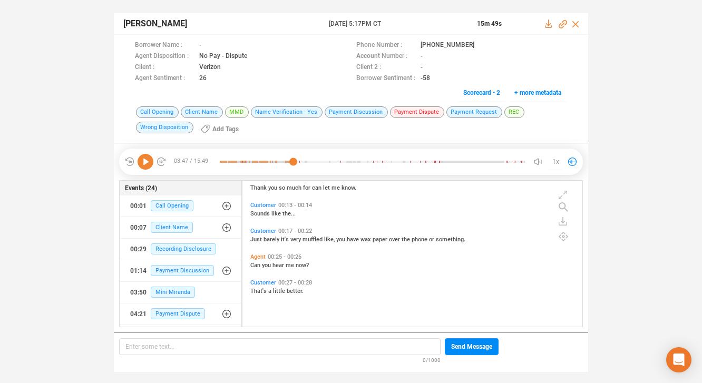
scroll to position [0, 0]
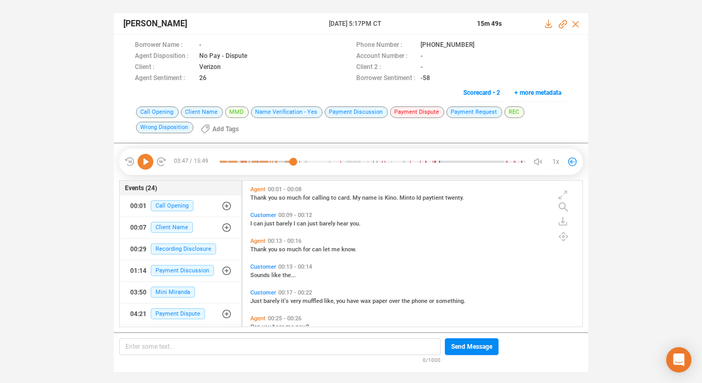
click at [259, 240] on span "Agent" at bounding box center [257, 241] width 15 height 7
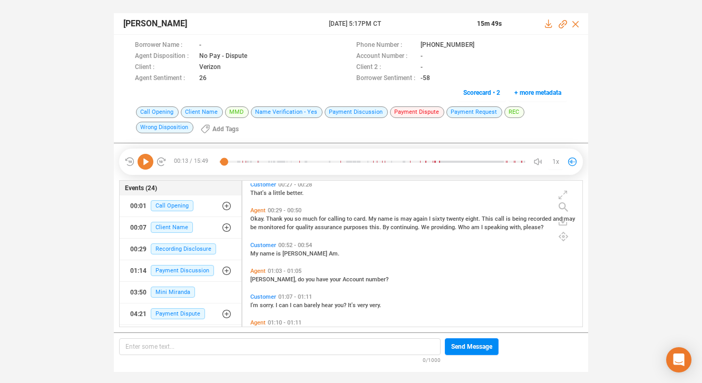
scroll to position [161, 0]
click at [474, 224] on span "am" at bounding box center [476, 226] width 10 height 7
click at [149, 158] on icon at bounding box center [146, 162] width 16 height 16
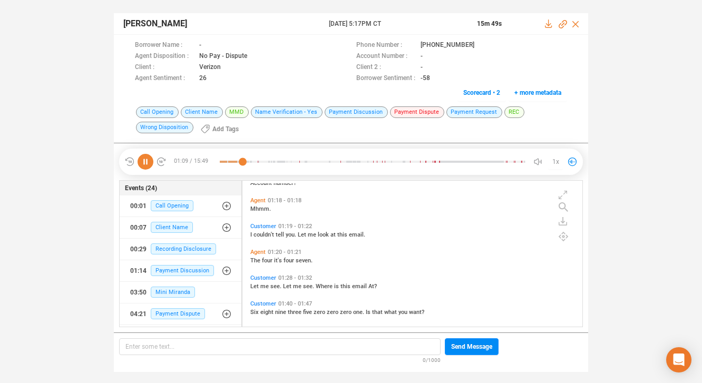
scroll to position [360, 0]
click at [561, 239] on icon at bounding box center [563, 236] width 9 height 9
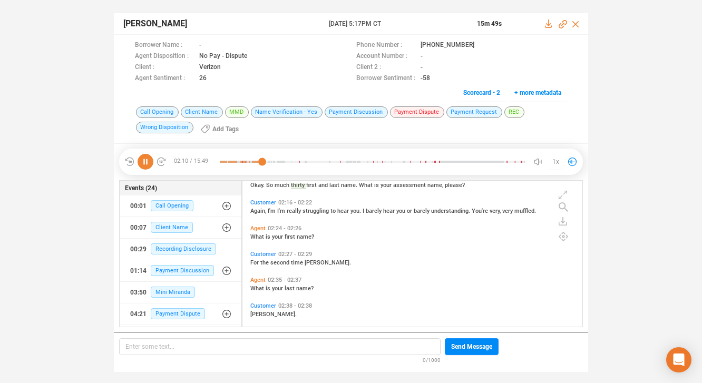
scroll to position [642, 0]
click at [259, 253] on span "Customer" at bounding box center [263, 253] width 26 height 7
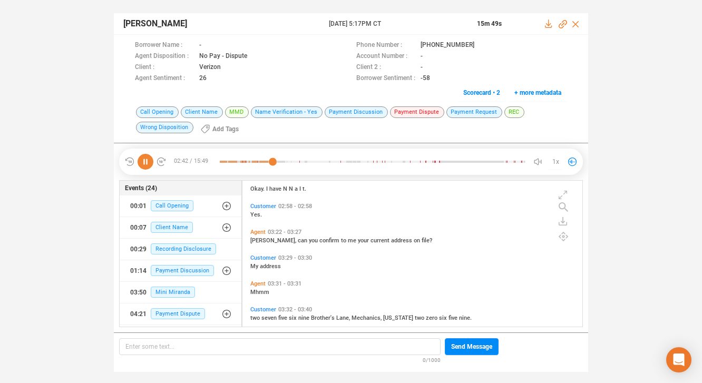
scroll to position [845, 0]
click at [143, 161] on icon at bounding box center [146, 162] width 16 height 16
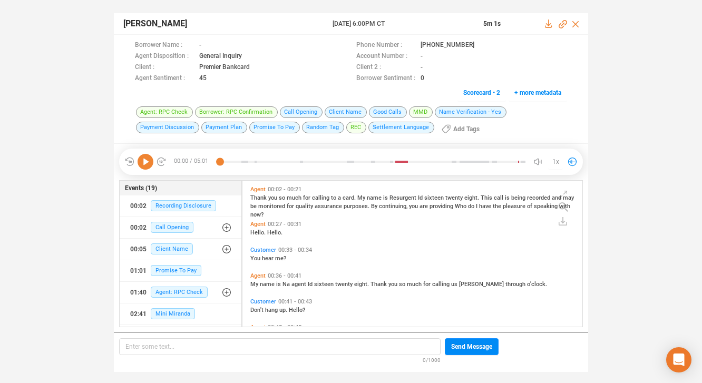
scroll to position [144, 335]
click at [479, 43] on icon at bounding box center [481, 45] width 5 height 6
click at [185, 312] on span "Mini Miranda" at bounding box center [173, 313] width 44 height 11
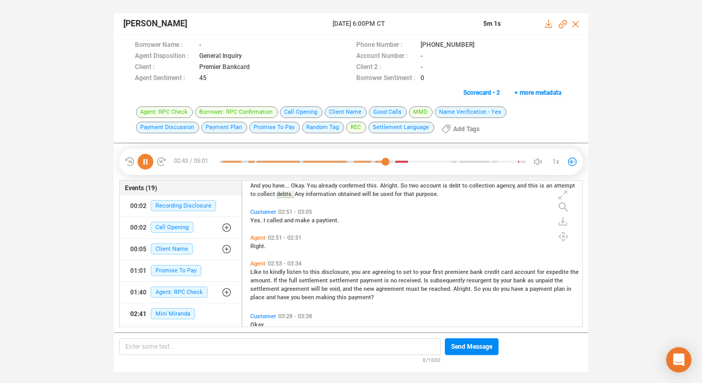
scroll to position [671, 0]
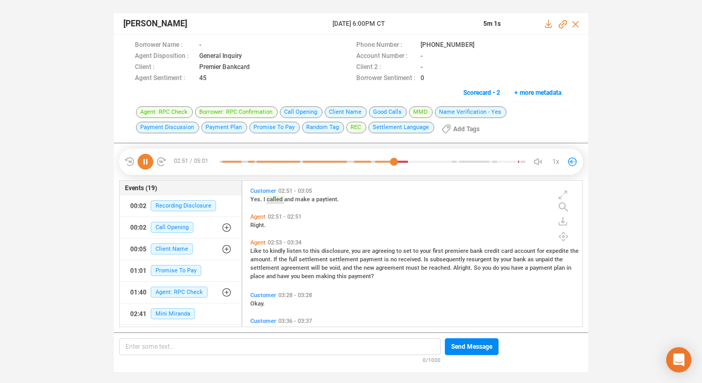
click at [147, 161] on icon at bounding box center [146, 162] width 16 height 16
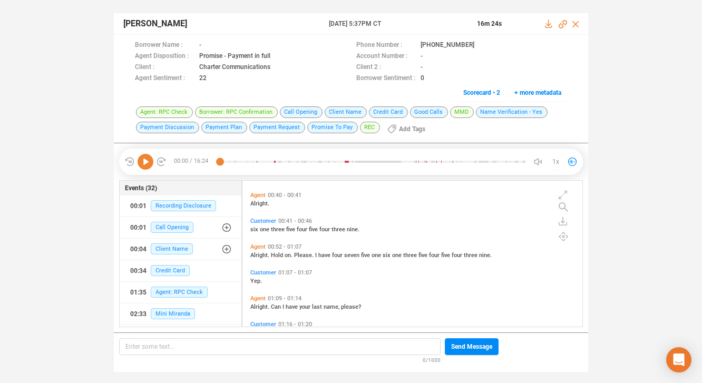
scroll to position [149, 0]
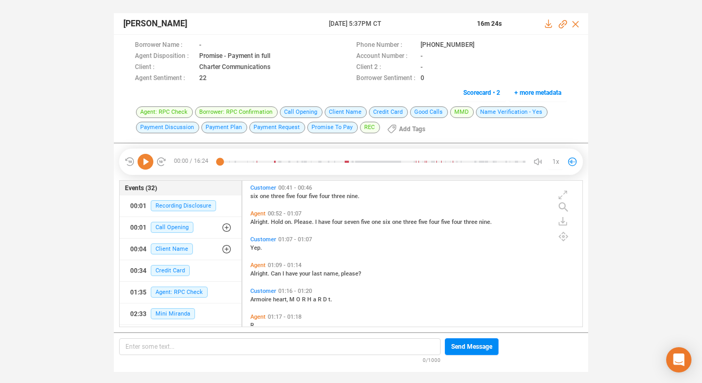
click at [259, 221] on span "Alright." at bounding box center [260, 222] width 21 height 7
click at [142, 160] on icon at bounding box center [146, 162] width 16 height 16
click at [256, 211] on span "Agent" at bounding box center [257, 213] width 15 height 7
click at [301, 219] on span "Please." at bounding box center [304, 222] width 21 height 7
click at [143, 160] on icon at bounding box center [146, 162] width 16 height 16
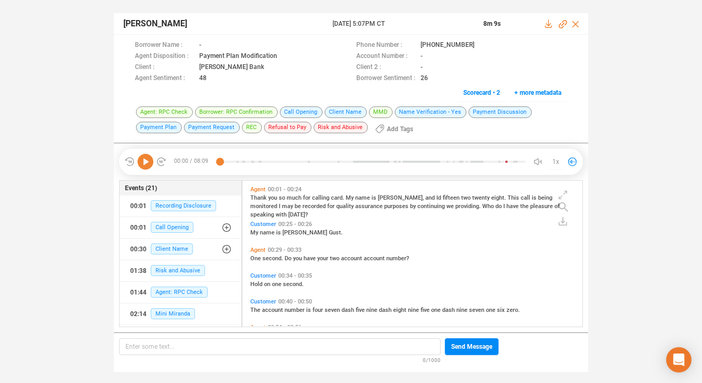
scroll to position [144, 335]
click at [479, 47] on icon at bounding box center [483, 46] width 8 height 8
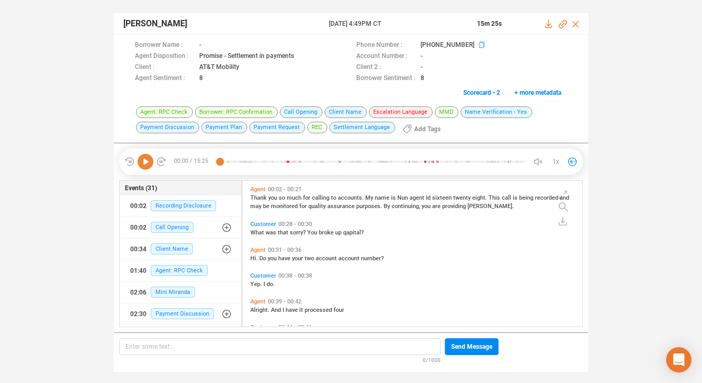
scroll to position [144, 335]
click at [479, 44] on icon at bounding box center [483, 46] width 8 height 8
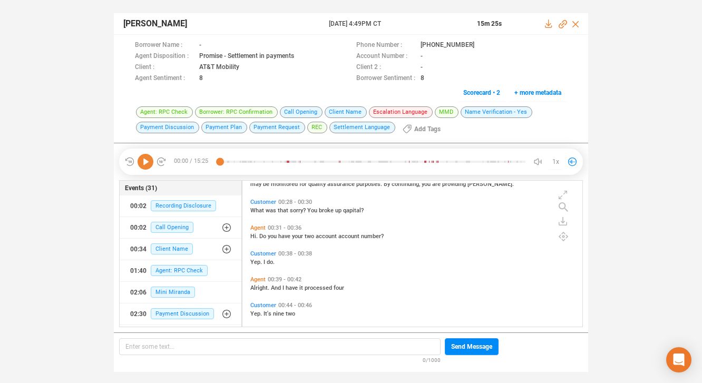
scroll to position [16, 0]
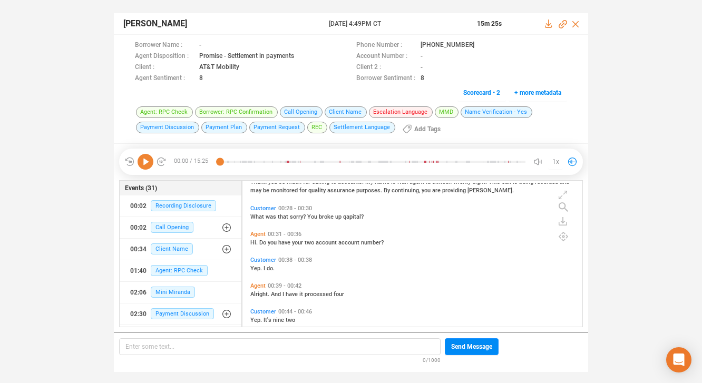
click at [254, 234] on span "Agent" at bounding box center [257, 234] width 15 height 7
click at [143, 160] on icon at bounding box center [146, 162] width 16 height 16
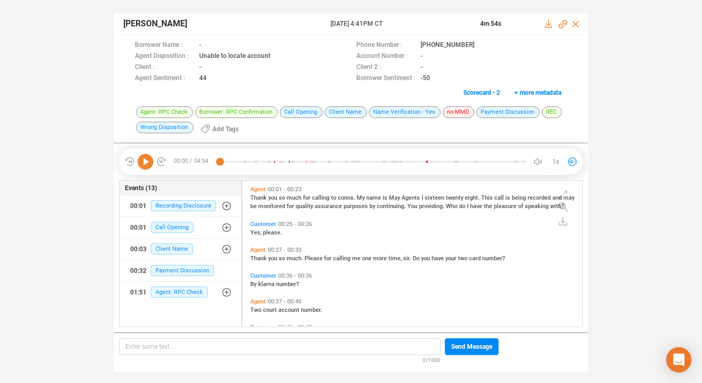
scroll to position [144, 335]
click at [479, 45] on icon at bounding box center [483, 46] width 8 height 8
click at [487, 206] on span "the" at bounding box center [489, 206] width 10 height 7
click at [147, 158] on icon at bounding box center [146, 162] width 16 height 16
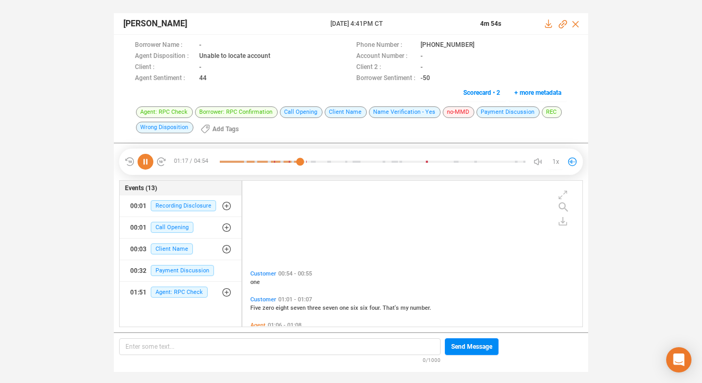
scroll to position [286, 0]
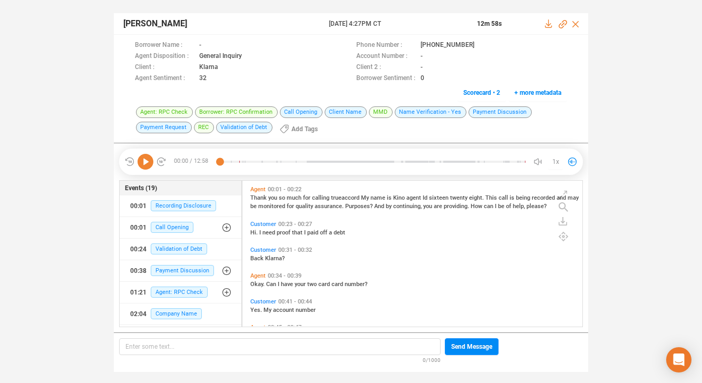
scroll to position [144, 335]
click at [479, 43] on icon at bounding box center [481, 45] width 5 height 6
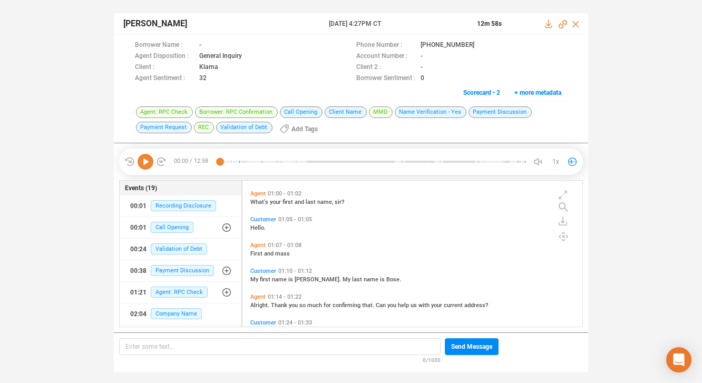
scroll to position [294, 0]
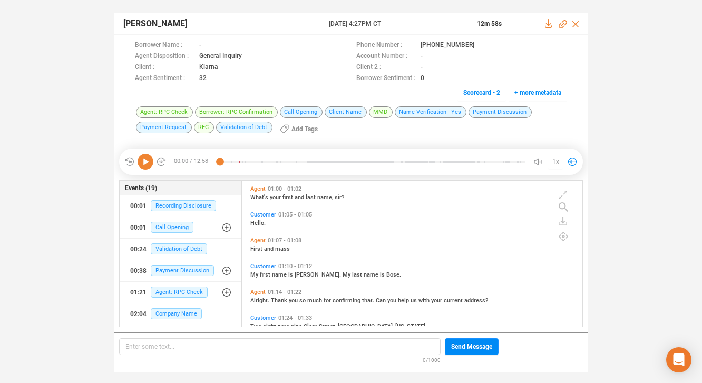
click at [256, 292] on span "Agent" at bounding box center [257, 292] width 15 height 7
click at [147, 163] on icon at bounding box center [146, 162] width 16 height 16
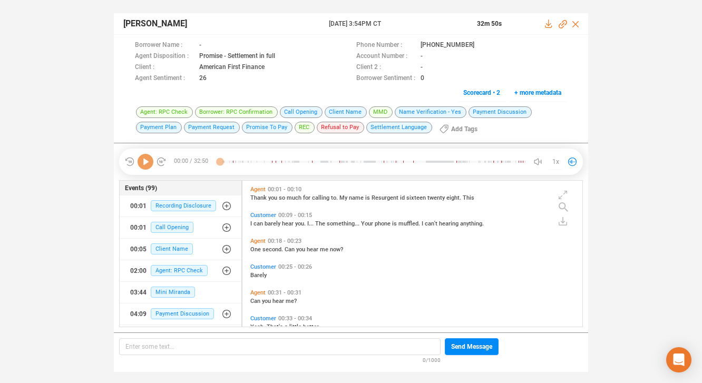
scroll to position [144, 335]
click at [479, 45] on icon at bounding box center [483, 46] width 8 height 8
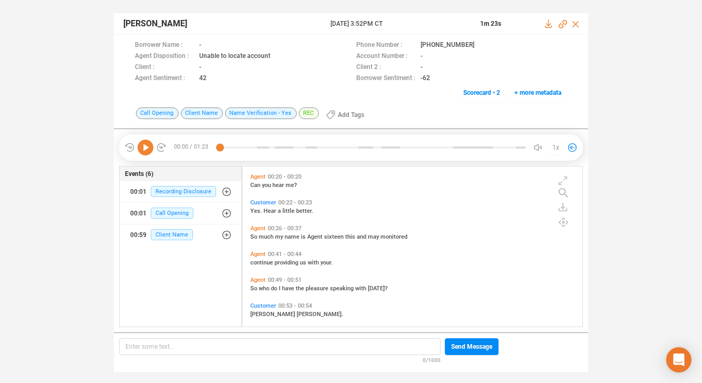
scroll to position [75, 0]
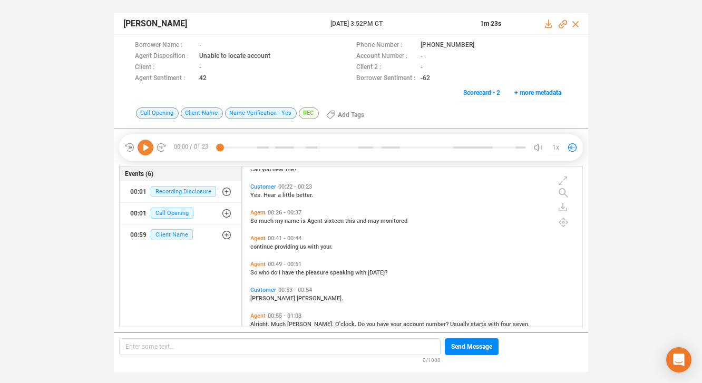
click at [258, 262] on span "Agent" at bounding box center [257, 264] width 15 height 7
click at [149, 150] on icon at bounding box center [146, 148] width 16 height 16
click at [479, 43] on icon at bounding box center [483, 46] width 8 height 8
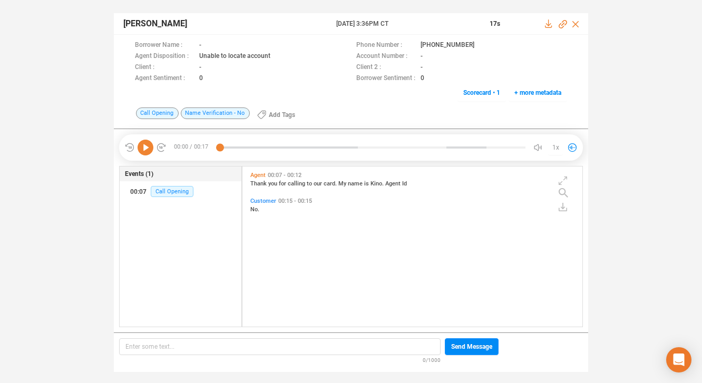
scroll to position [158, 335]
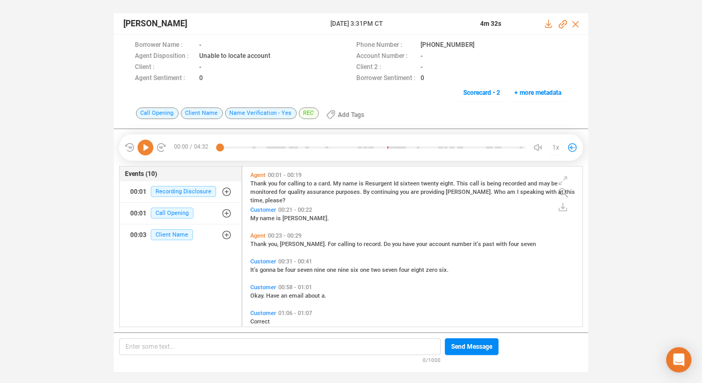
scroll to position [158, 335]
click at [479, 45] on icon at bounding box center [483, 46] width 8 height 8
click at [257, 210] on span "Customer" at bounding box center [263, 210] width 26 height 7
click at [145, 145] on icon at bounding box center [146, 148] width 16 height 16
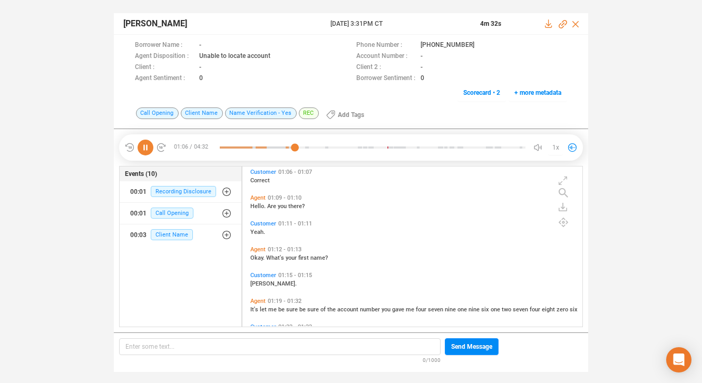
scroll to position [142, 0]
click at [258, 297] on span "Agent" at bounding box center [257, 300] width 15 height 7
click at [252, 298] on span "Agent" at bounding box center [257, 300] width 15 height 7
click at [142, 147] on icon at bounding box center [146, 148] width 16 height 16
click at [563, 225] on icon at bounding box center [563, 222] width 9 height 9
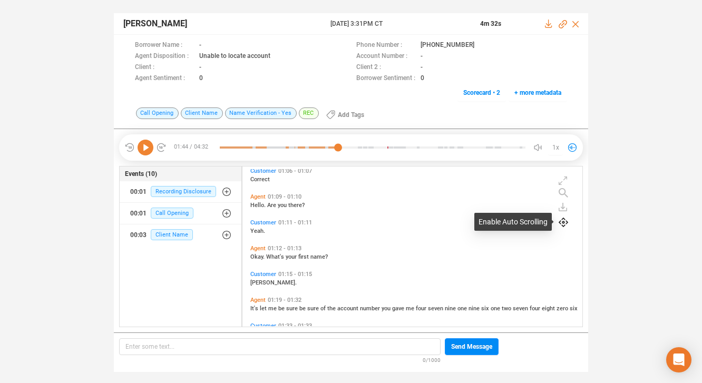
scroll to position [46, 0]
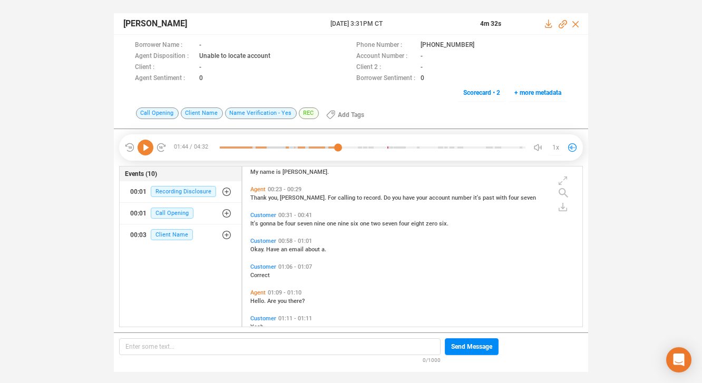
click at [149, 147] on icon at bounding box center [146, 148] width 16 height 16
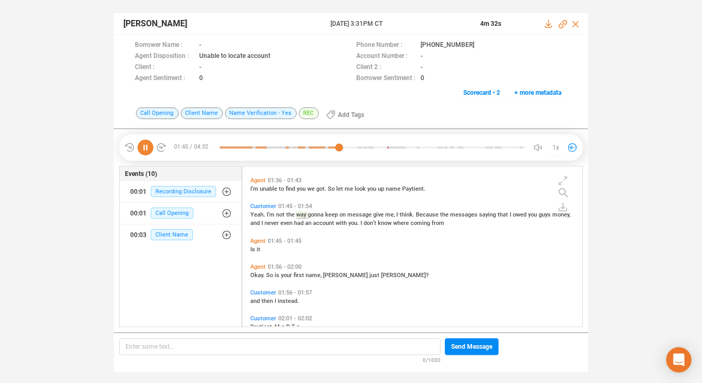
scroll to position [284, 0]
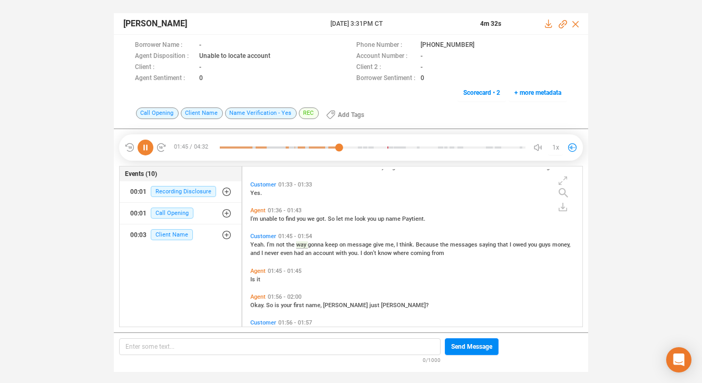
click at [149, 147] on icon at bounding box center [146, 148] width 16 height 16
click at [146, 149] on icon at bounding box center [146, 148] width 16 height 16
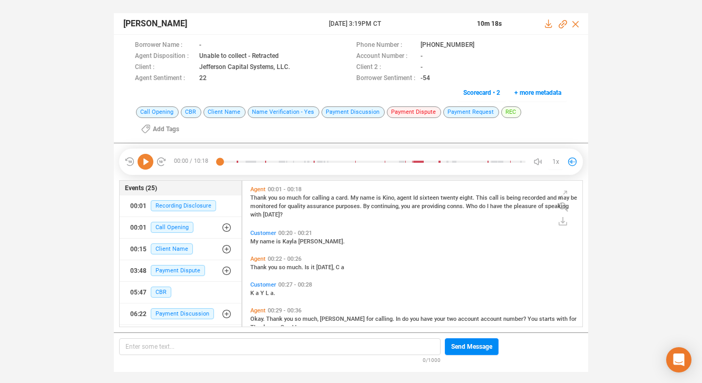
scroll to position [144, 335]
click at [479, 43] on icon at bounding box center [483, 46] width 8 height 8
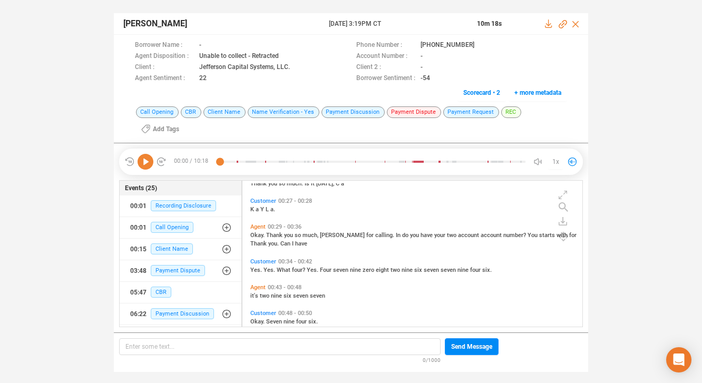
scroll to position [90, 0]
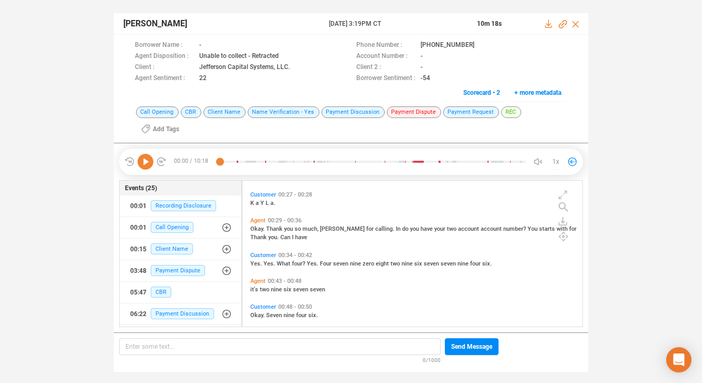
click at [259, 255] on span "Customer" at bounding box center [263, 255] width 26 height 7
click at [144, 160] on icon at bounding box center [146, 162] width 16 height 16
click at [256, 255] on span "Customer" at bounding box center [263, 255] width 26 height 7
click at [144, 163] on icon at bounding box center [146, 162] width 16 height 16
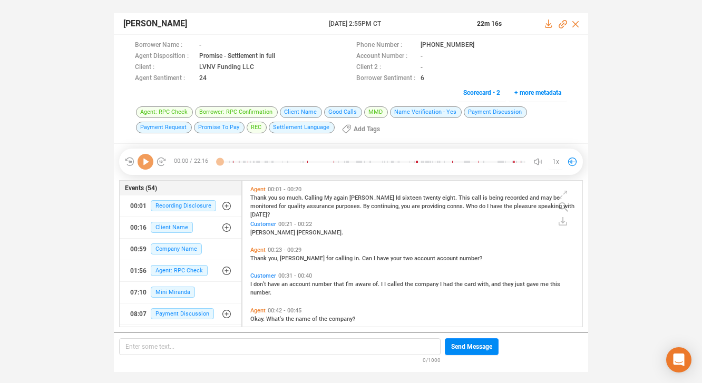
scroll to position [144, 335]
click at [479, 44] on icon at bounding box center [483, 46] width 8 height 8
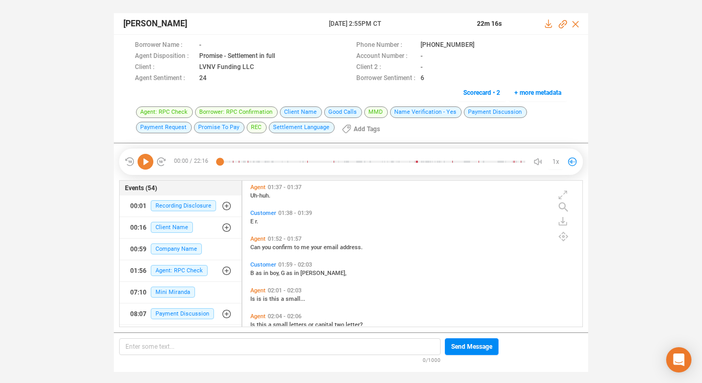
scroll to position [549, 0]
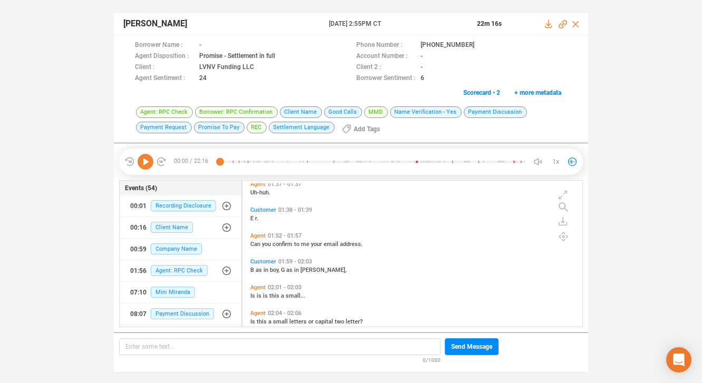
click at [254, 233] on span "Agent" at bounding box center [257, 235] width 15 height 7
click at [145, 160] on icon at bounding box center [146, 162] width 16 height 16
click at [562, 240] on icon at bounding box center [563, 236] width 9 height 9
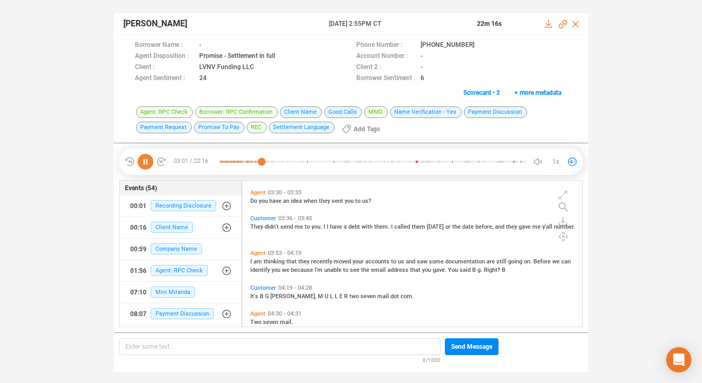
scroll to position [1001, 0]
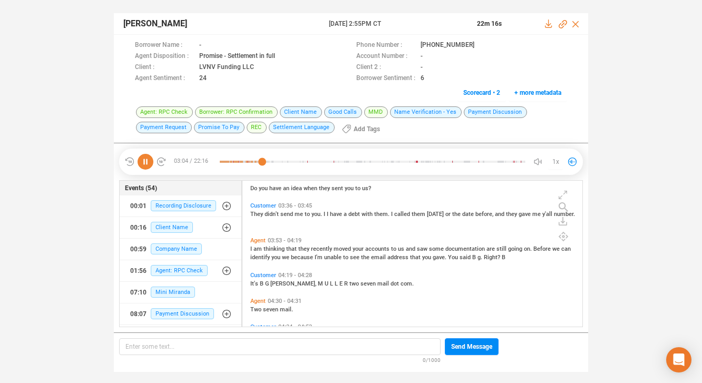
click at [149, 162] on icon at bounding box center [146, 162] width 16 height 16
click at [254, 274] on span "Customer" at bounding box center [263, 275] width 26 height 7
click at [146, 159] on icon at bounding box center [146, 162] width 16 height 16
click at [145, 160] on icon at bounding box center [146, 162] width 16 height 16
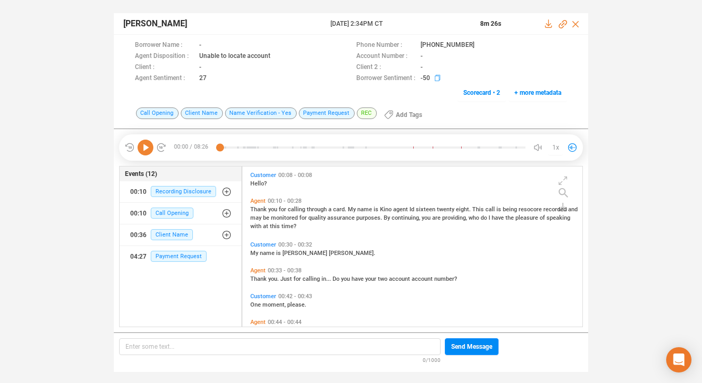
scroll to position [158, 335]
click at [479, 45] on icon at bounding box center [483, 46] width 8 height 8
click at [252, 243] on span "Customer" at bounding box center [263, 244] width 26 height 7
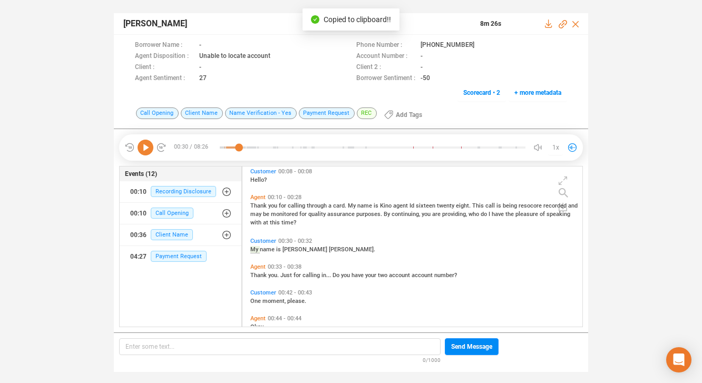
click at [145, 147] on icon at bounding box center [146, 148] width 16 height 16
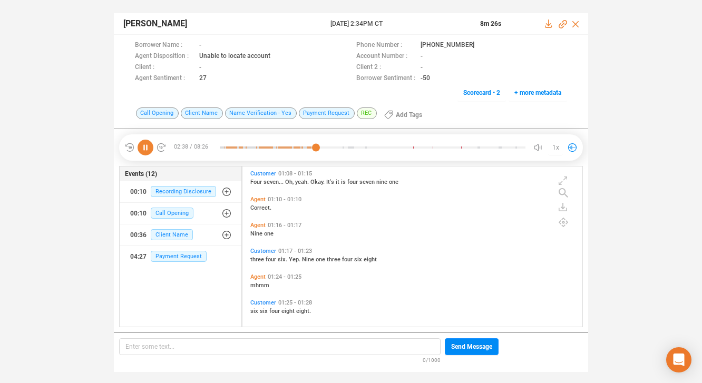
scroll to position [255, 0]
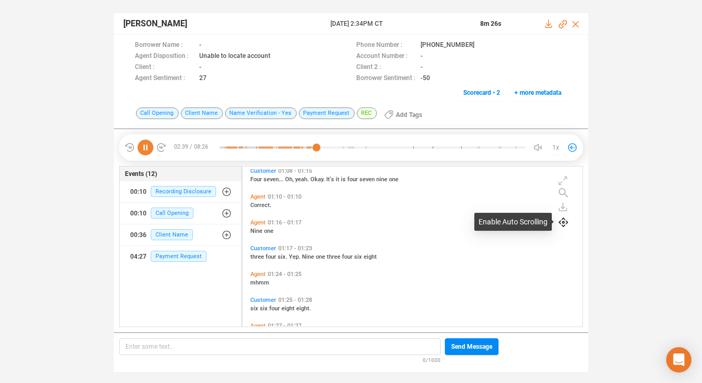
click at [563, 223] on icon at bounding box center [563, 222] width 9 height 9
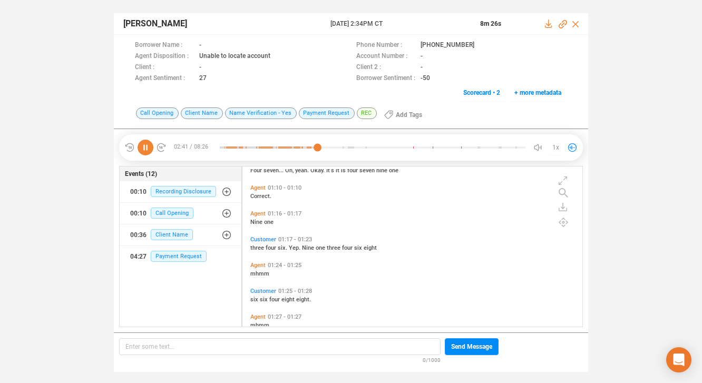
scroll to position [276, 0]
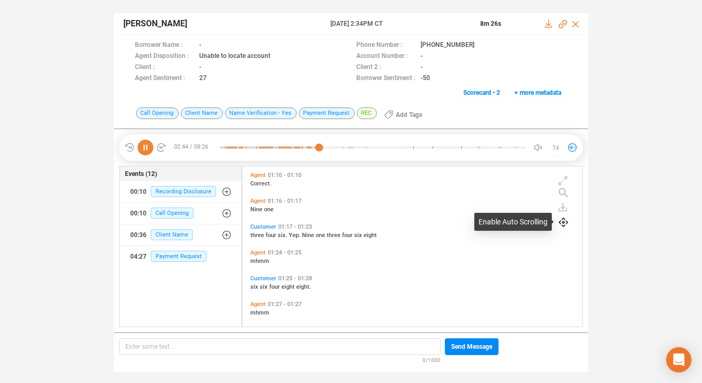
click at [562, 224] on icon at bounding box center [563, 222] width 9 height 9
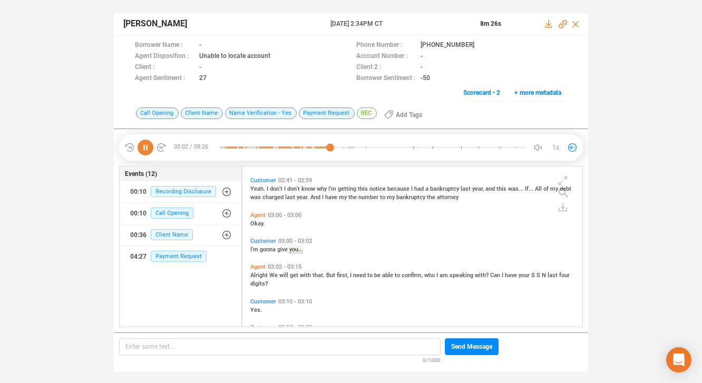
scroll to position [715, 0]
